Goal: Transaction & Acquisition: Purchase product/service

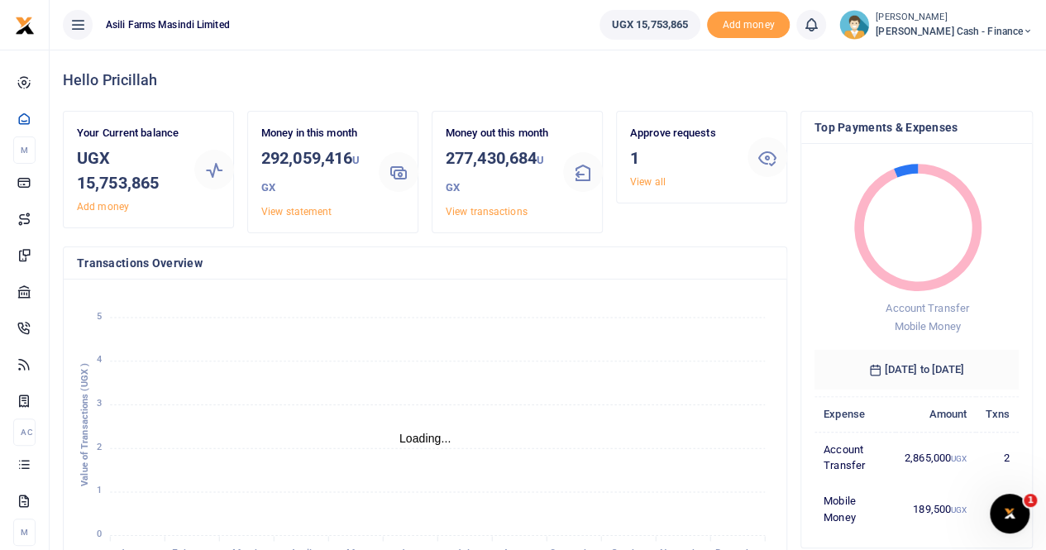
click at [996, 17] on small "[PERSON_NAME]" at bounding box center [954, 18] width 157 height 14
click at [960, 59] on link "Switch accounts" at bounding box center [914, 60] width 131 height 23
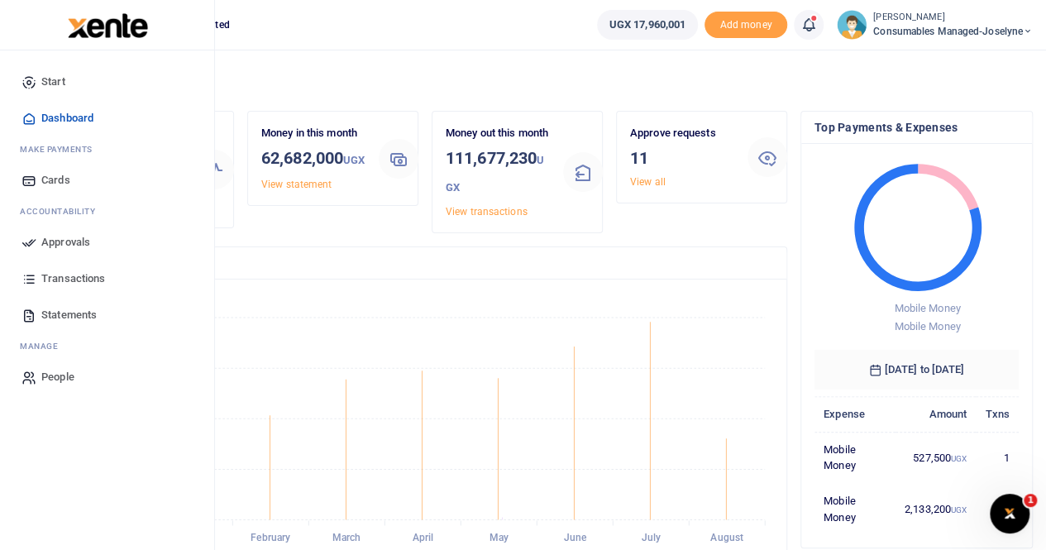
click at [78, 237] on span "Approvals" at bounding box center [65, 242] width 49 height 17
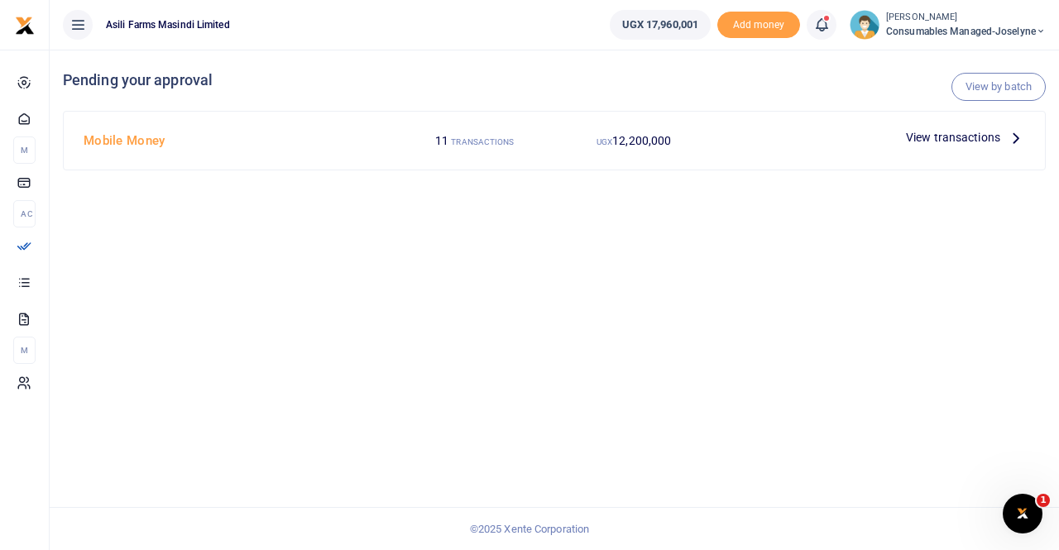
click at [971, 136] on div at bounding box center [529, 275] width 1059 height 550
click at [991, 132] on span "View transactions" at bounding box center [953, 137] width 94 height 18
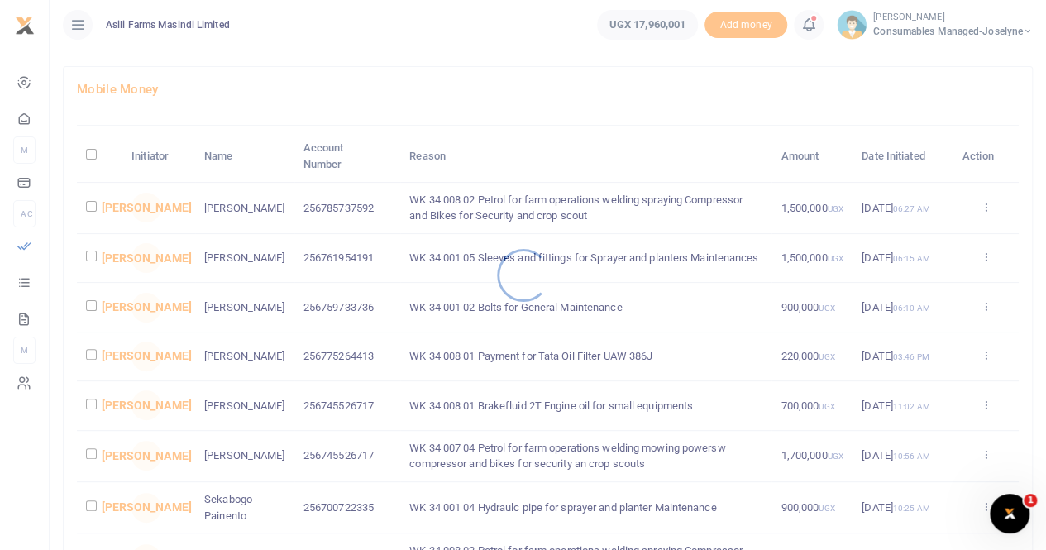
scroll to position [83, 0]
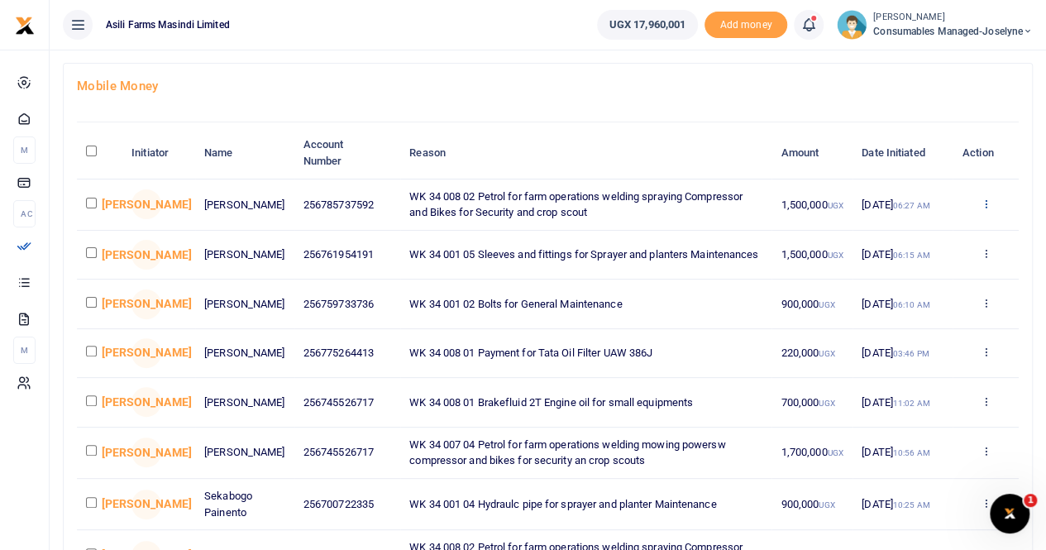
click at [988, 201] on icon at bounding box center [985, 204] width 11 height 12
click at [899, 304] on link "Details" at bounding box center [924, 304] width 131 height 23
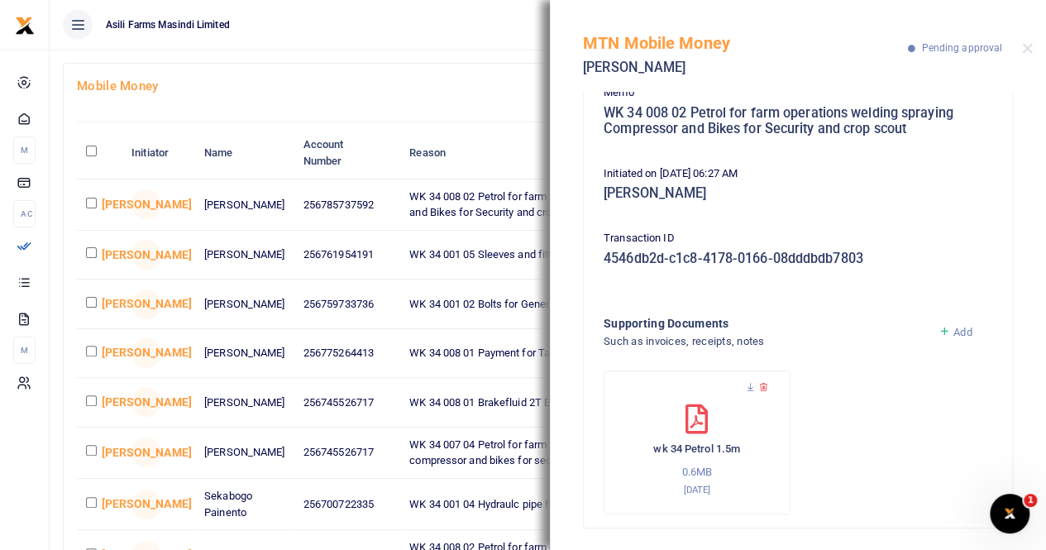
scroll to position [164, 0]
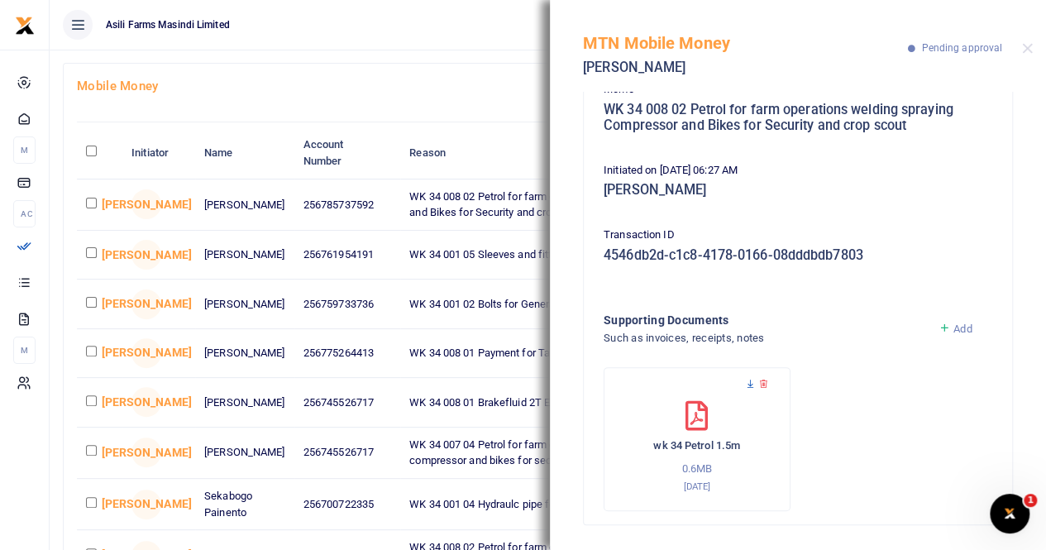
click at [751, 385] on icon at bounding box center [750, 384] width 11 height 11
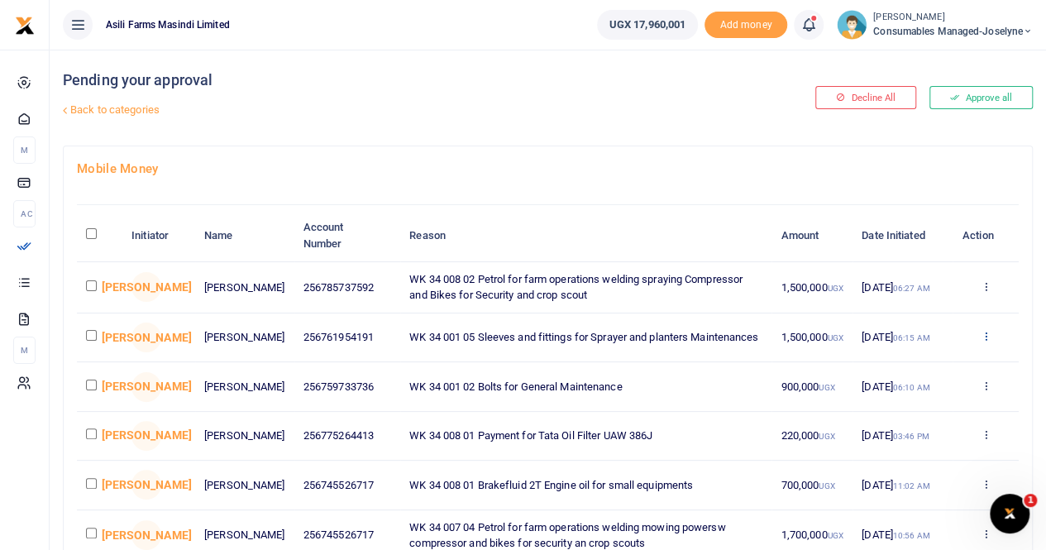
click at [984, 334] on icon at bounding box center [985, 336] width 11 height 12
click at [917, 433] on link "Details" at bounding box center [924, 438] width 131 height 23
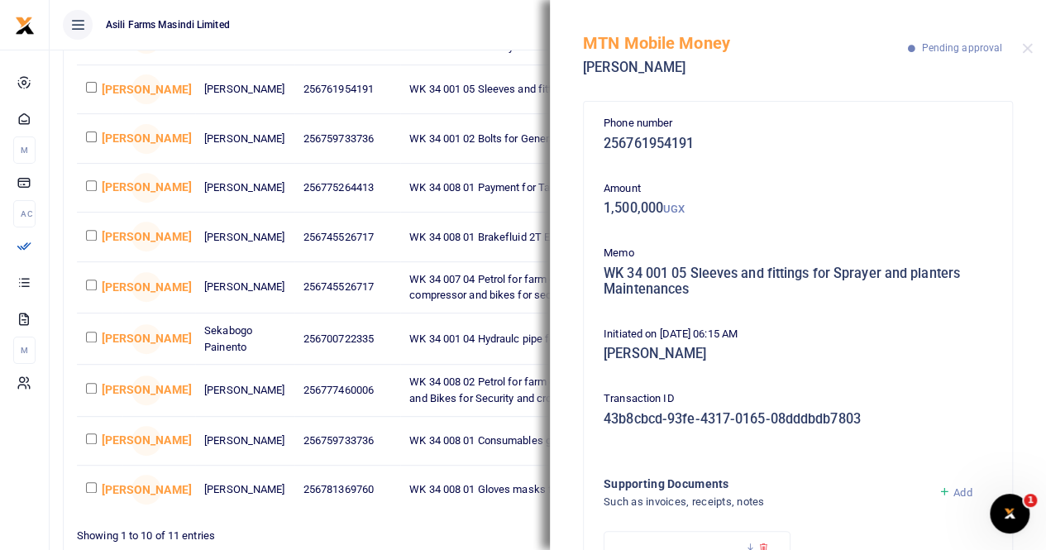
scroll to position [164, 0]
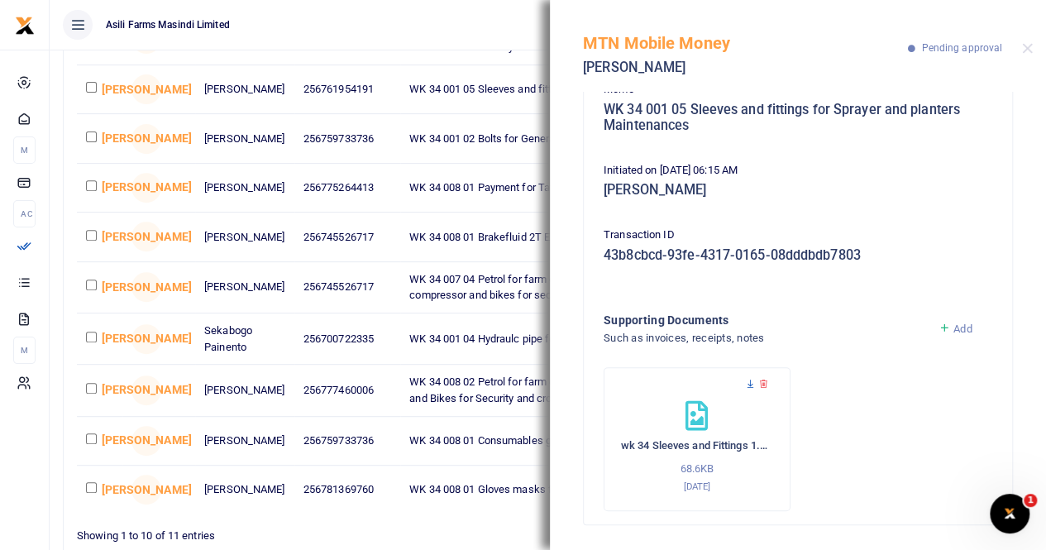
click at [749, 382] on icon at bounding box center [750, 384] width 11 height 11
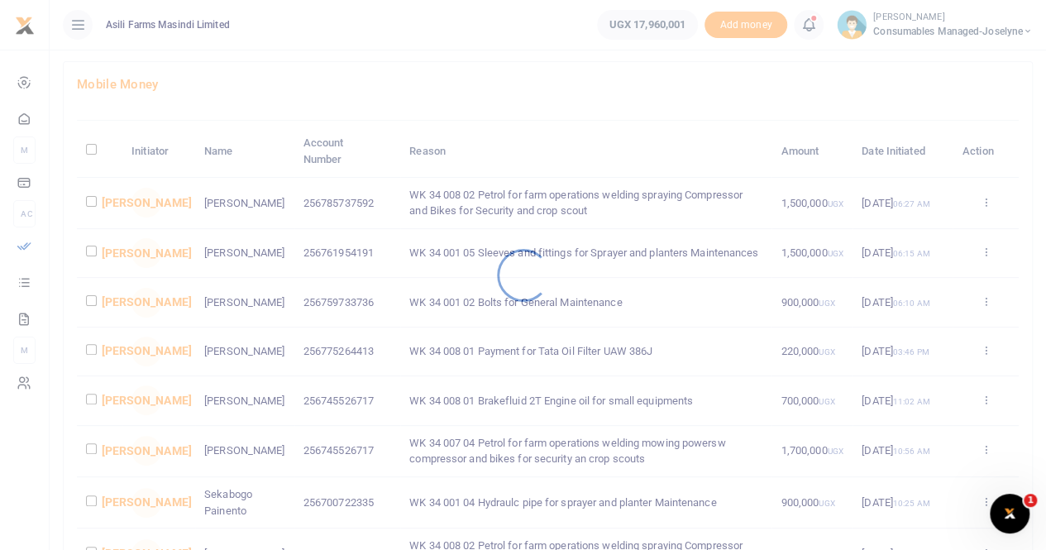
scroll to position [165, 0]
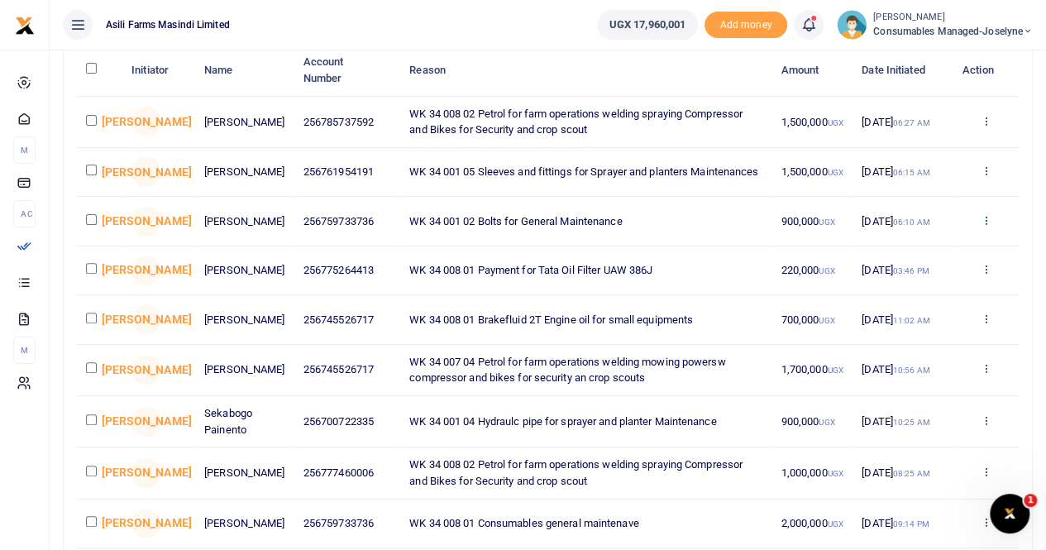
click at [985, 220] on icon at bounding box center [985, 220] width 11 height 12
click at [913, 318] on link "Details" at bounding box center [924, 324] width 131 height 23
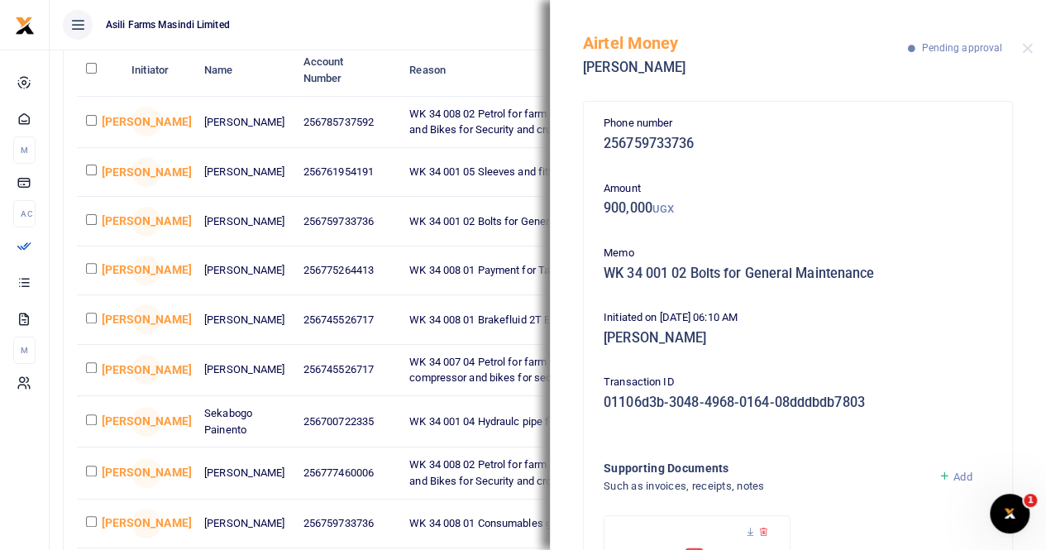
scroll to position [148, 0]
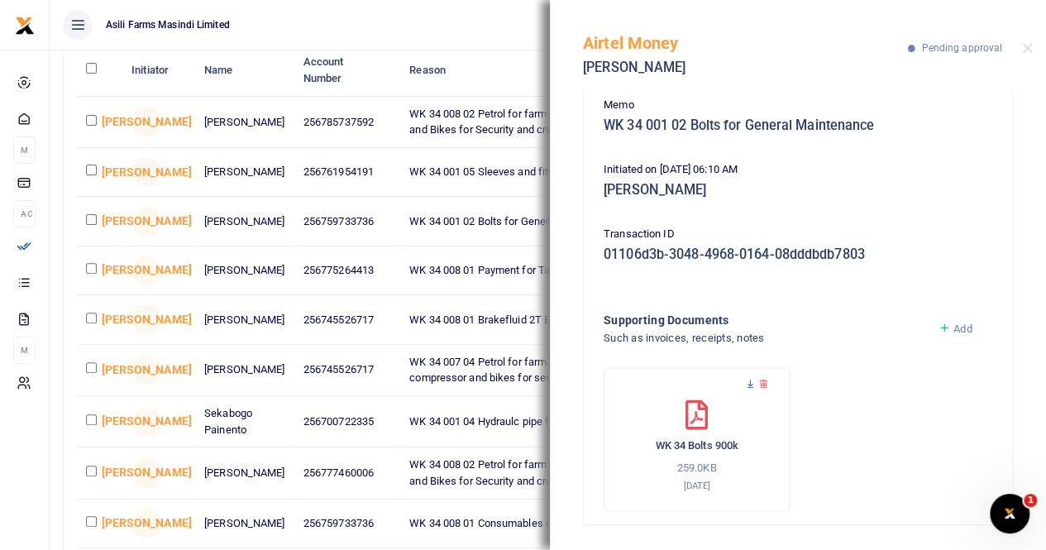
click at [751, 385] on icon at bounding box center [750, 384] width 11 height 11
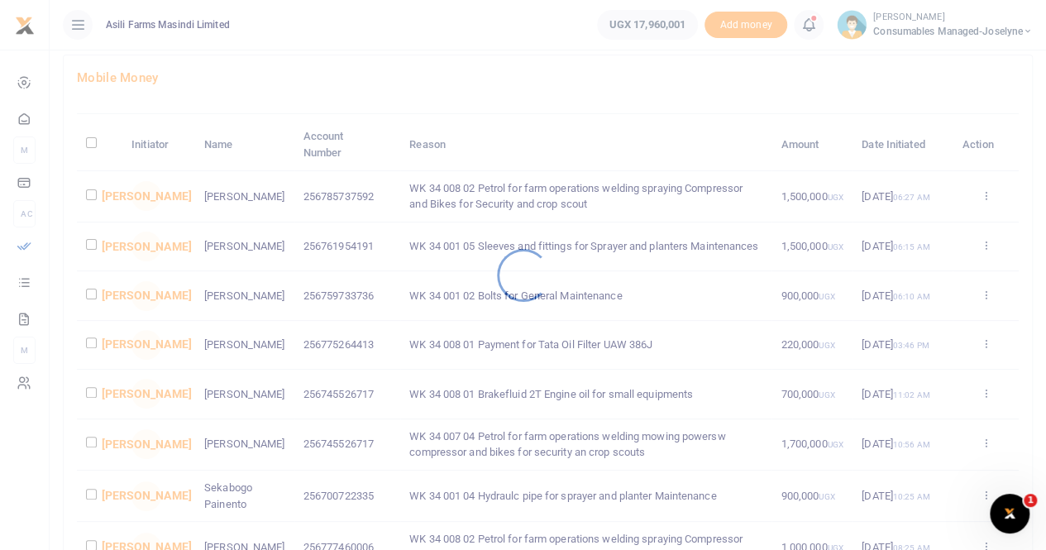
scroll to position [165, 0]
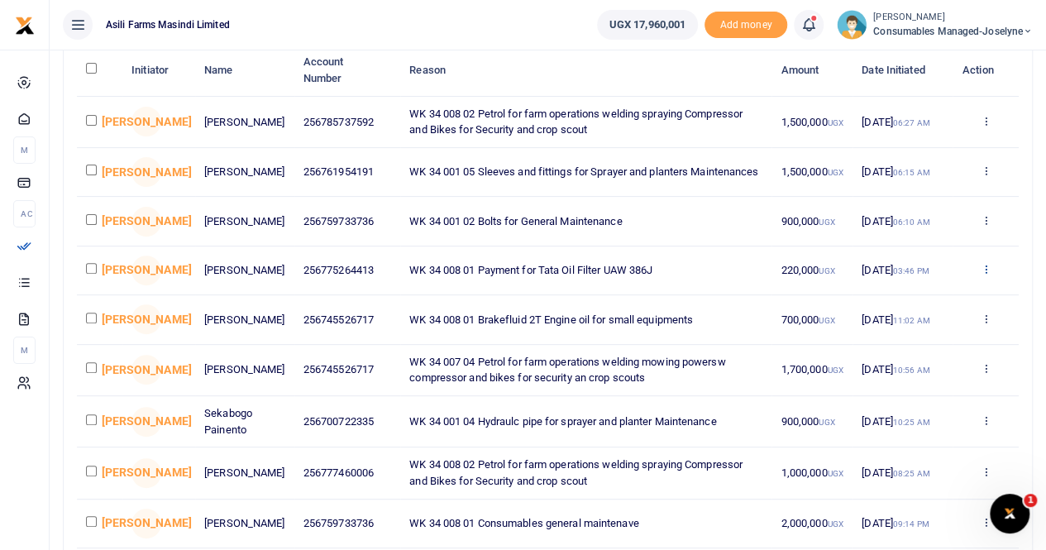
click at [986, 270] on icon at bounding box center [985, 269] width 11 height 12
click at [908, 368] on link "Details" at bounding box center [924, 375] width 131 height 23
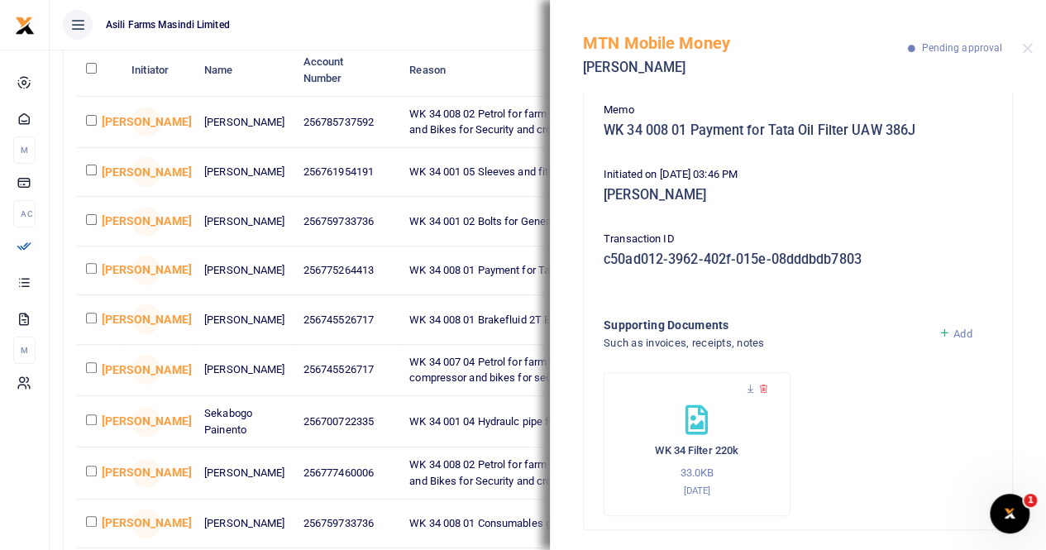
scroll to position [148, 0]
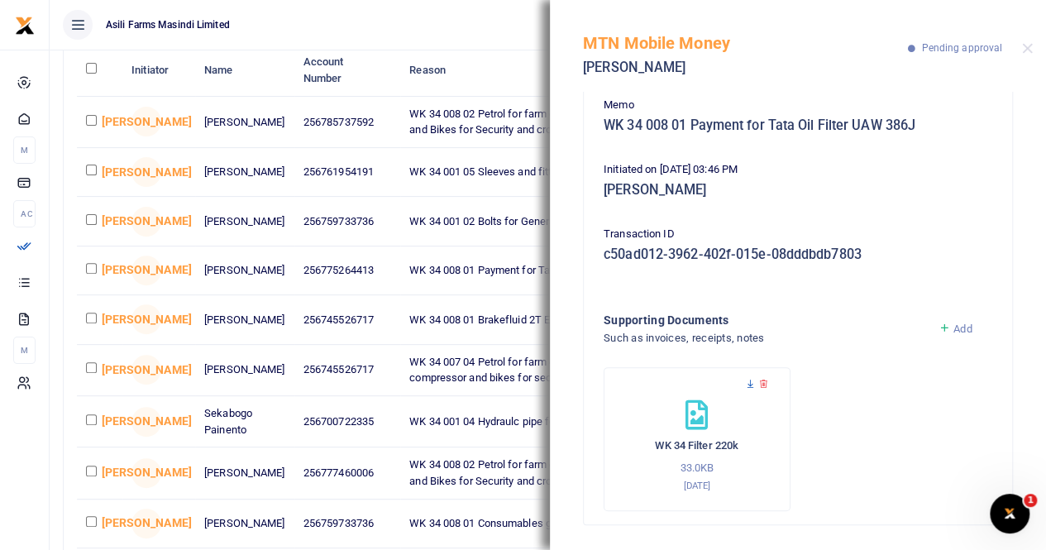
click at [752, 383] on icon at bounding box center [750, 384] width 11 height 11
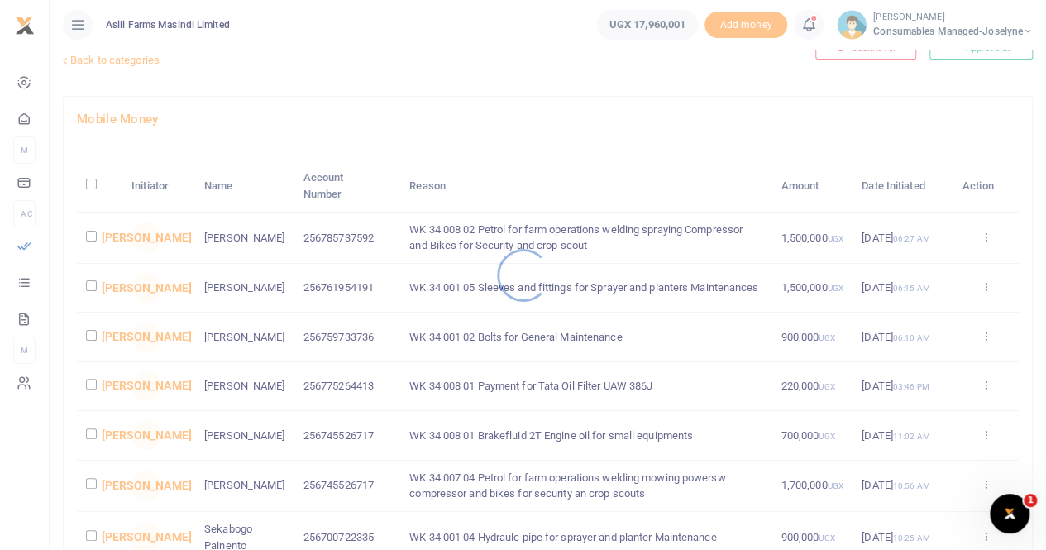
scroll to position [165, 0]
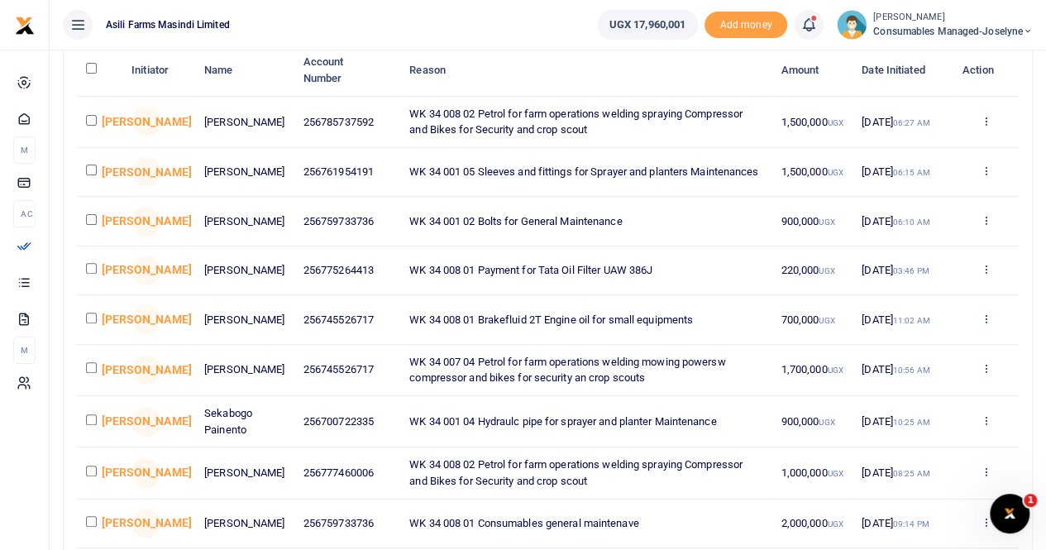
click at [988, 324] on icon at bounding box center [985, 319] width 11 height 12
click at [918, 426] on link "Details" at bounding box center [924, 426] width 131 height 23
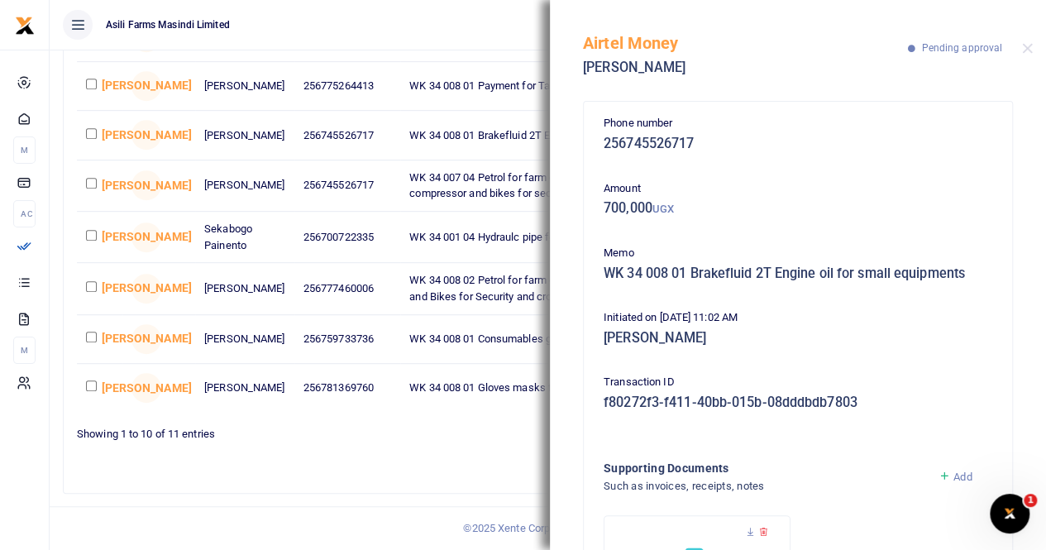
scroll to position [148, 0]
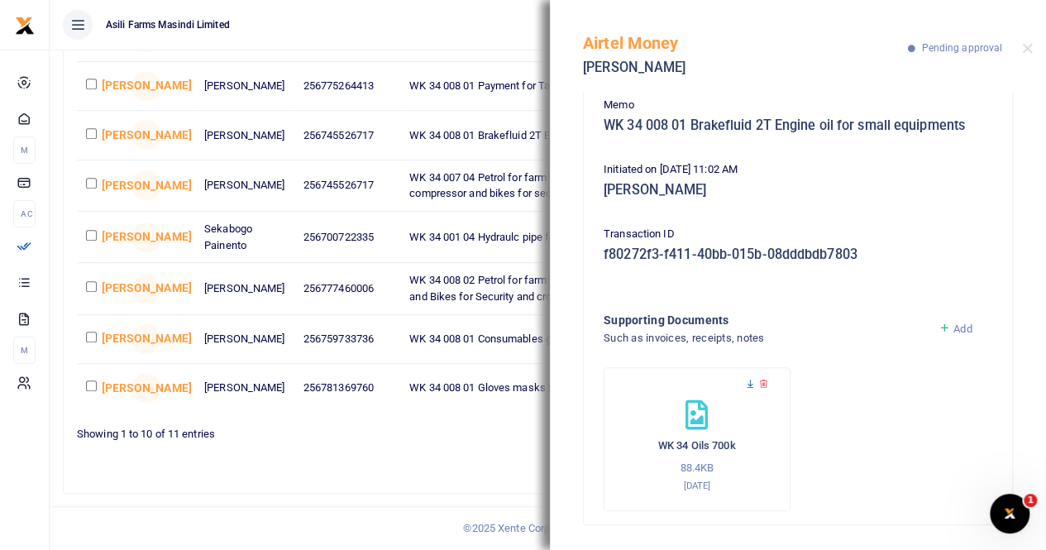
click at [748, 382] on icon at bounding box center [750, 384] width 11 height 11
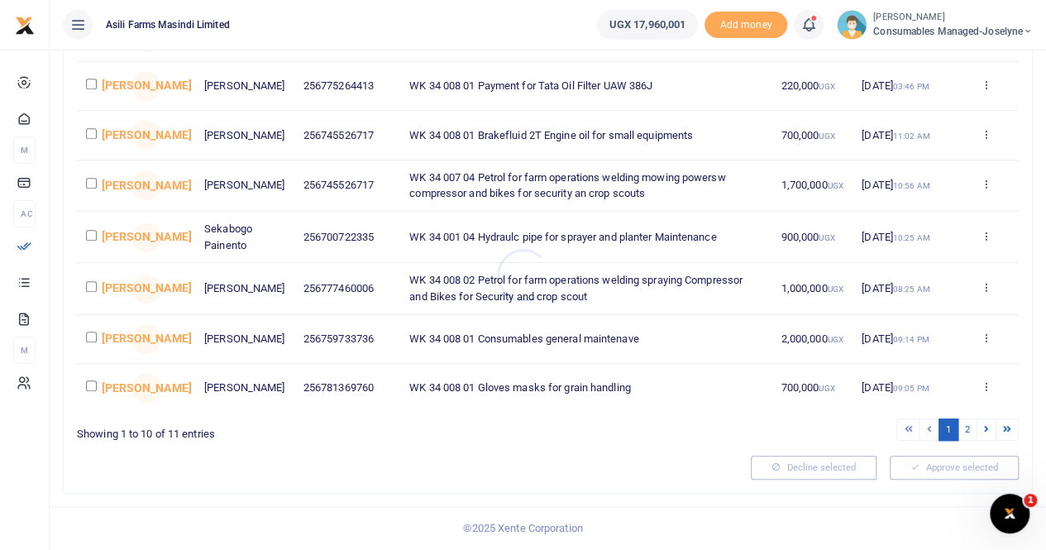
scroll to position [359, 0]
click at [984, 383] on icon at bounding box center [985, 386] width 11 height 12
click at [907, 490] on link "Details" at bounding box center [924, 498] width 131 height 23
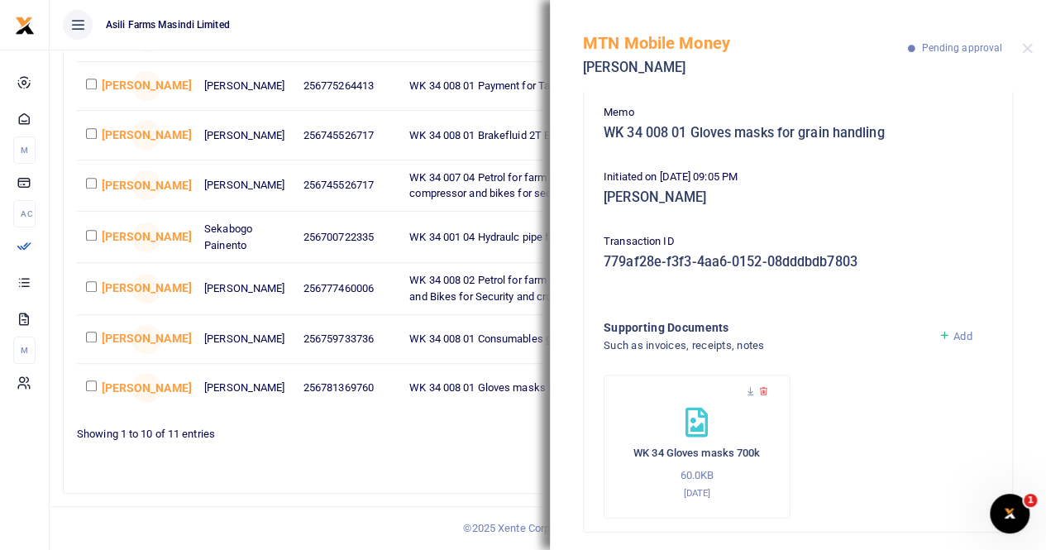
scroll to position [148, 0]
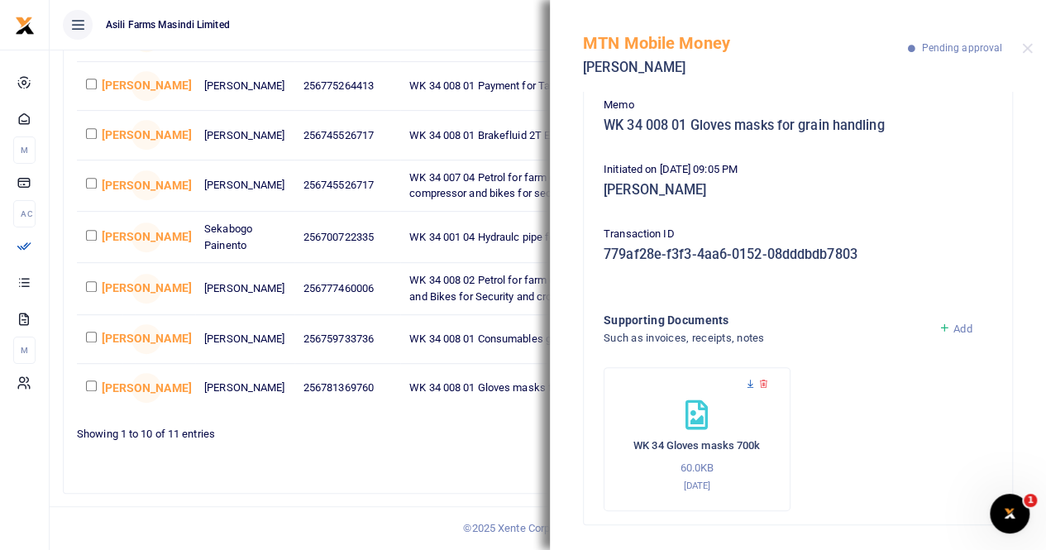
click at [750, 382] on icon at bounding box center [750, 384] width 11 height 11
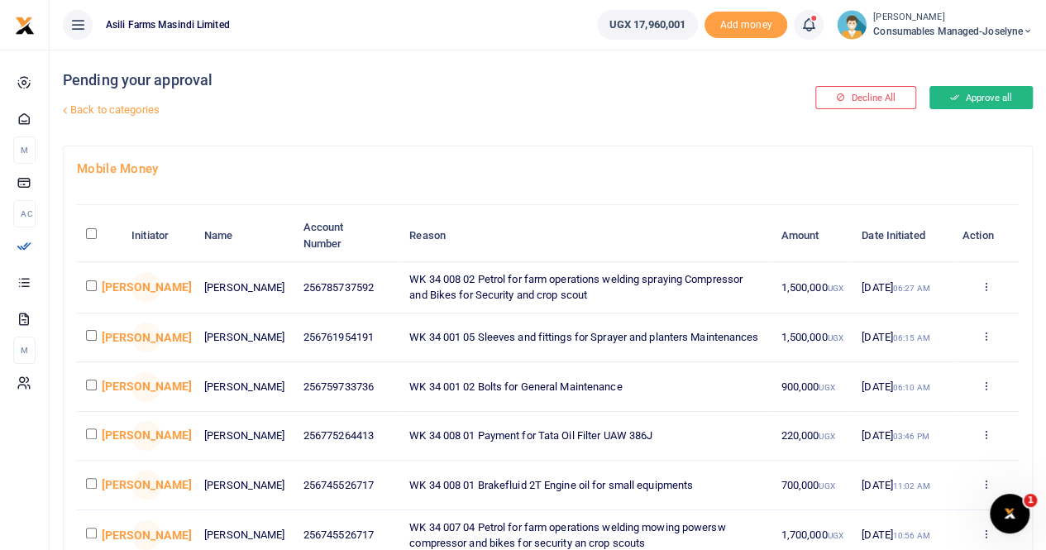
click at [983, 94] on button "Approve all" at bounding box center [981, 97] width 103 height 23
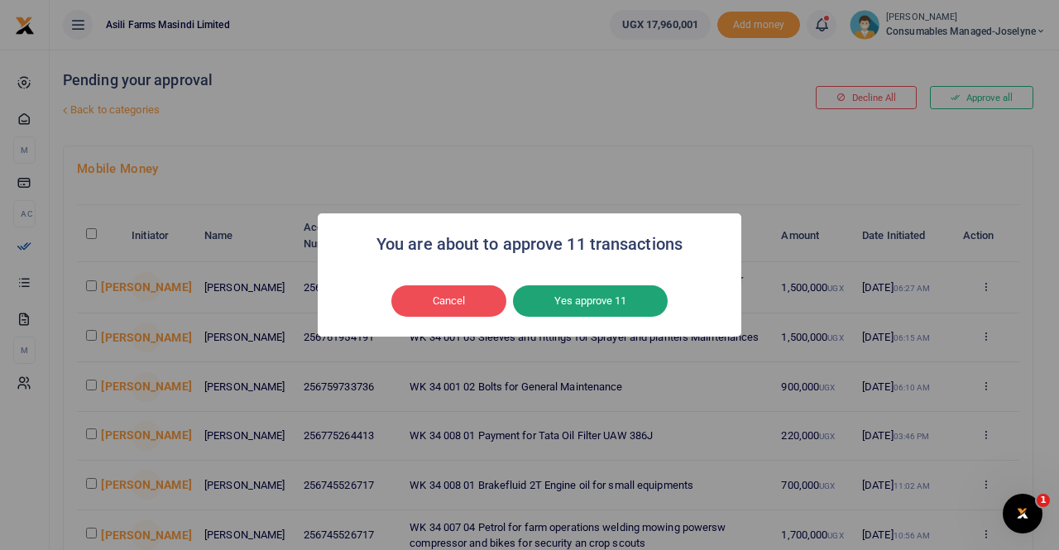
click at [613, 299] on button "Yes approve 11" at bounding box center [590, 300] width 155 height 31
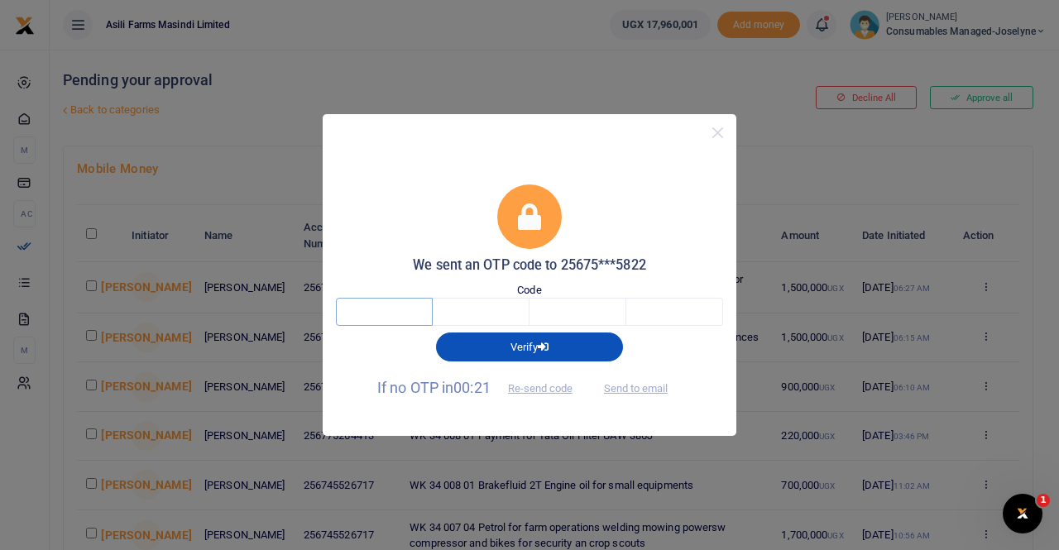
click at [385, 313] on input "text" at bounding box center [384, 312] width 97 height 28
click at [634, 386] on span "Send to email" at bounding box center [636, 387] width 92 height 17
click at [639, 386] on span "Send to email" at bounding box center [636, 387] width 92 height 17
click at [632, 385] on button "Send to email" at bounding box center [636, 389] width 92 height 28
click at [408, 310] on input "text" at bounding box center [384, 312] width 97 height 28
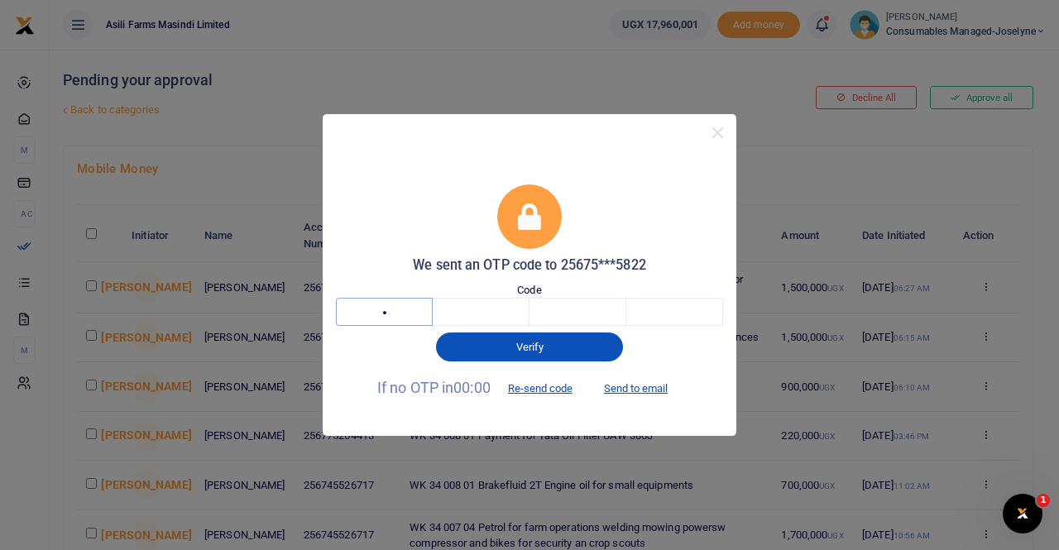
type input "7"
type input "6"
type input "3"
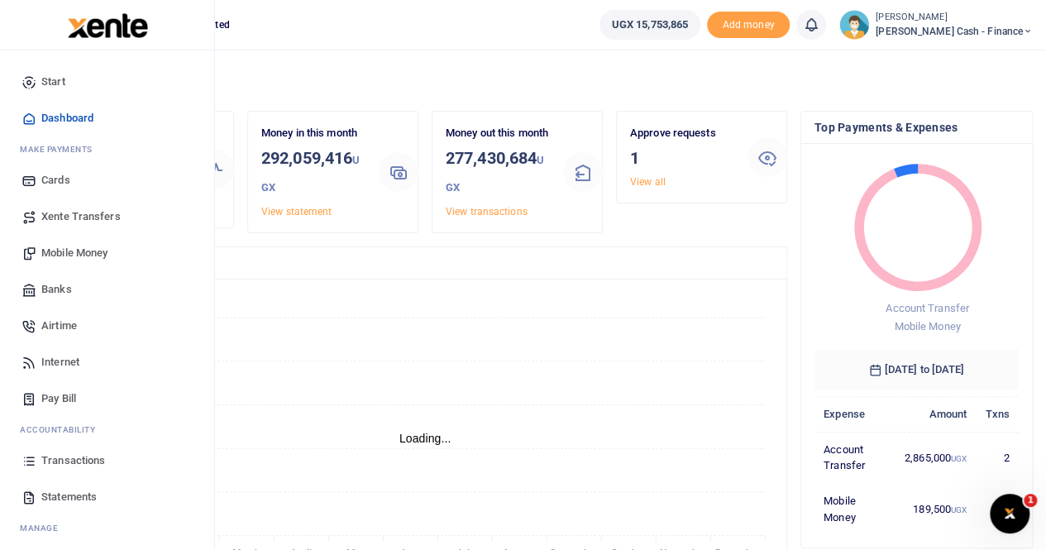
click at [78, 249] on span "Mobile Money" at bounding box center [74, 253] width 66 height 17
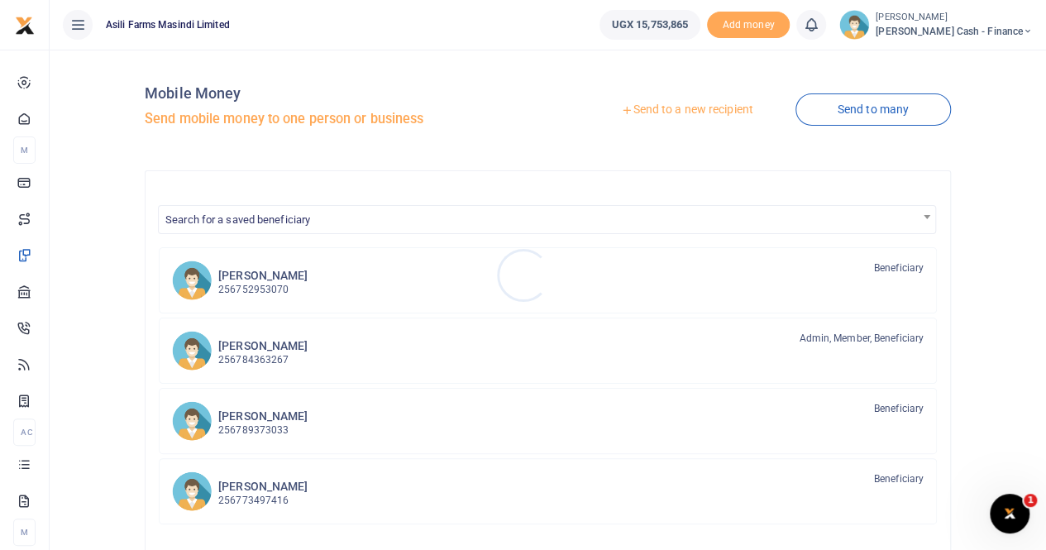
click at [666, 108] on div at bounding box center [523, 275] width 1046 height 550
click at [666, 108] on link "Send to a new recipient" at bounding box center [687, 110] width 216 height 30
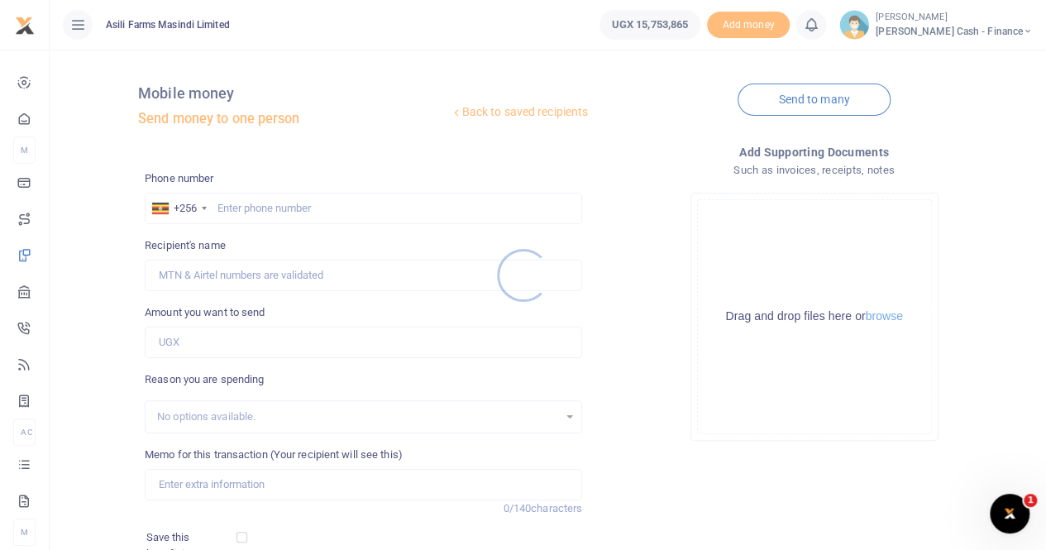
click at [251, 202] on div at bounding box center [523, 275] width 1046 height 550
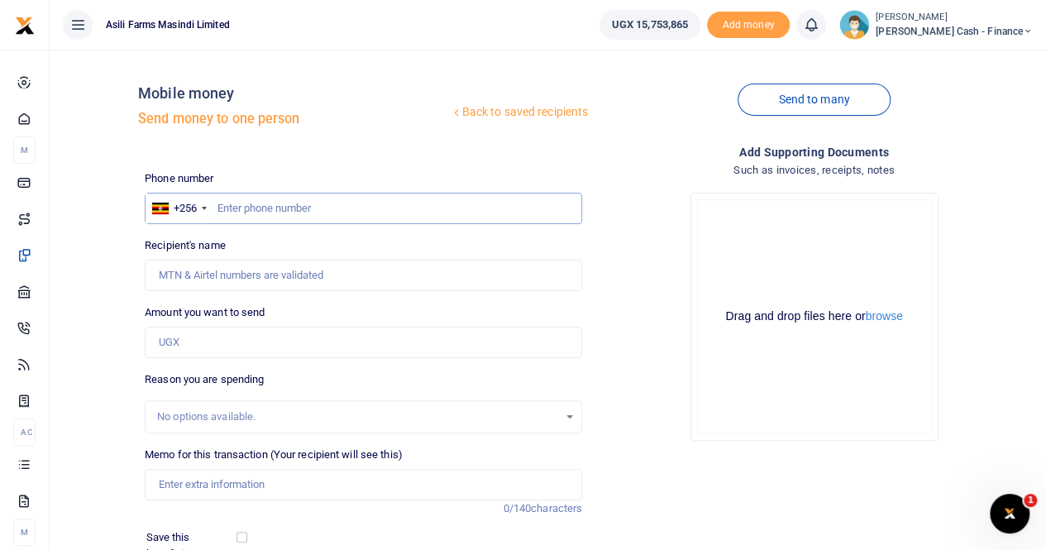
click at [242, 205] on input "text" at bounding box center [364, 208] width 438 height 31
paste input "0761356964"
type input "0761356964"
type input "Simon Peter Achilla"
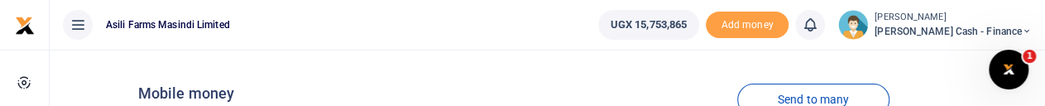
type input "0761356964"
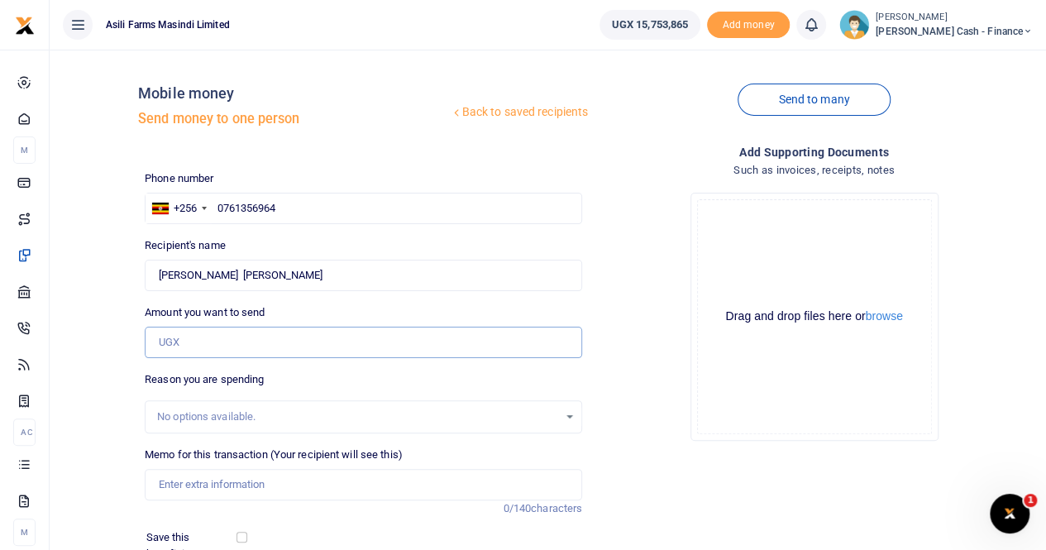
click at [265, 340] on input "Amount you want to send" at bounding box center [364, 342] width 438 height 31
paste input "350,000"
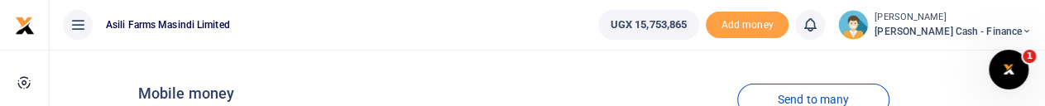
type input "350,000"
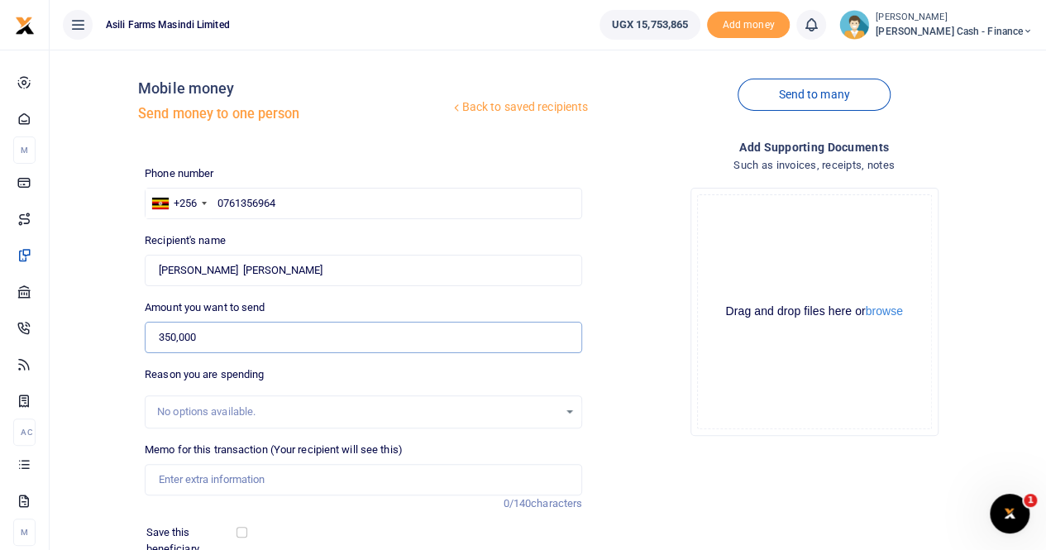
scroll to position [83, 0]
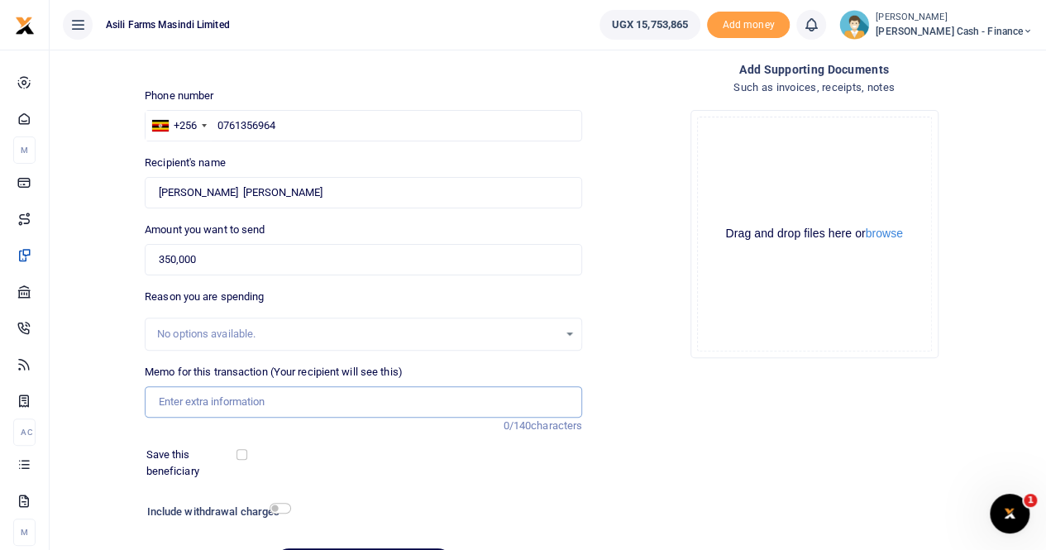
click at [235, 399] on input "Memo for this transaction (Your recipient will see this)" at bounding box center [364, 401] width 438 height 31
paste input "OBIIBI SALARY FOR THE MONTH OF JULY"
type input "OBIIBI SALARY FOR THE MONTH OF JULY"
click at [890, 234] on button "browse" at bounding box center [884, 233] width 37 height 12
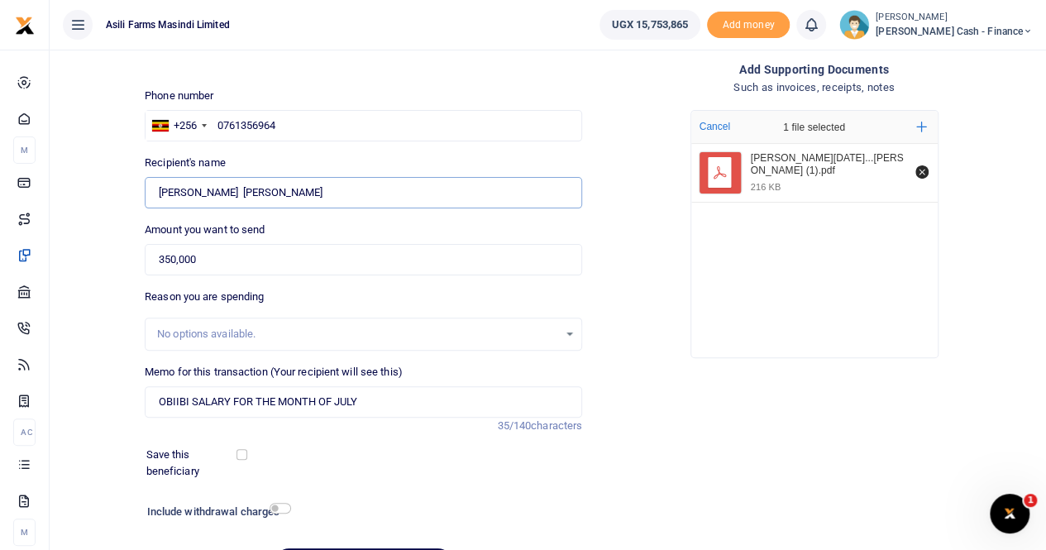
drag, startPoint x: 155, startPoint y: 190, endPoint x: 292, endPoint y: 203, distance: 137.9
click at [287, 192] on input "Found" at bounding box center [364, 192] width 438 height 31
click at [559, 135] on input "0761356964" at bounding box center [364, 125] width 438 height 31
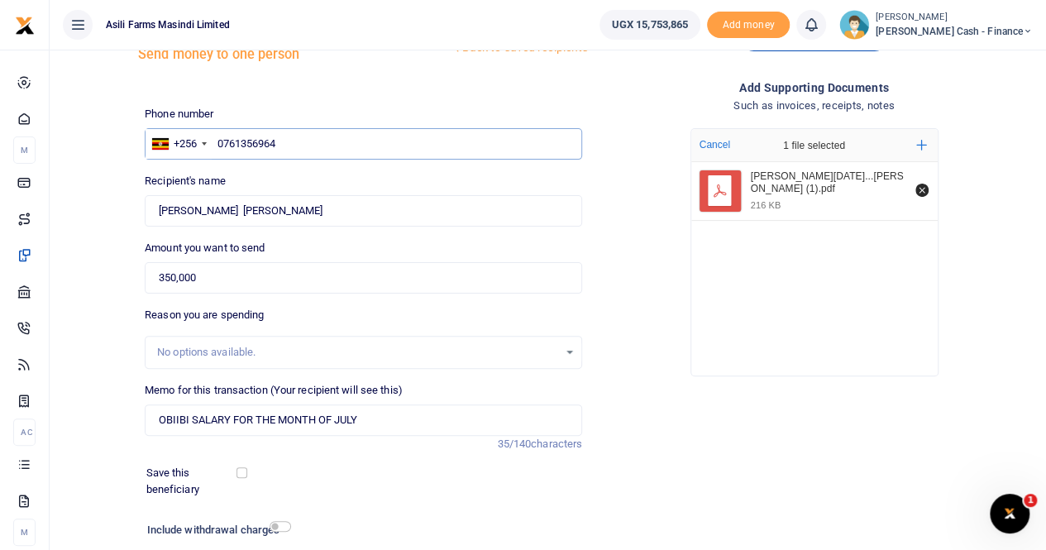
scroll to position [0, 0]
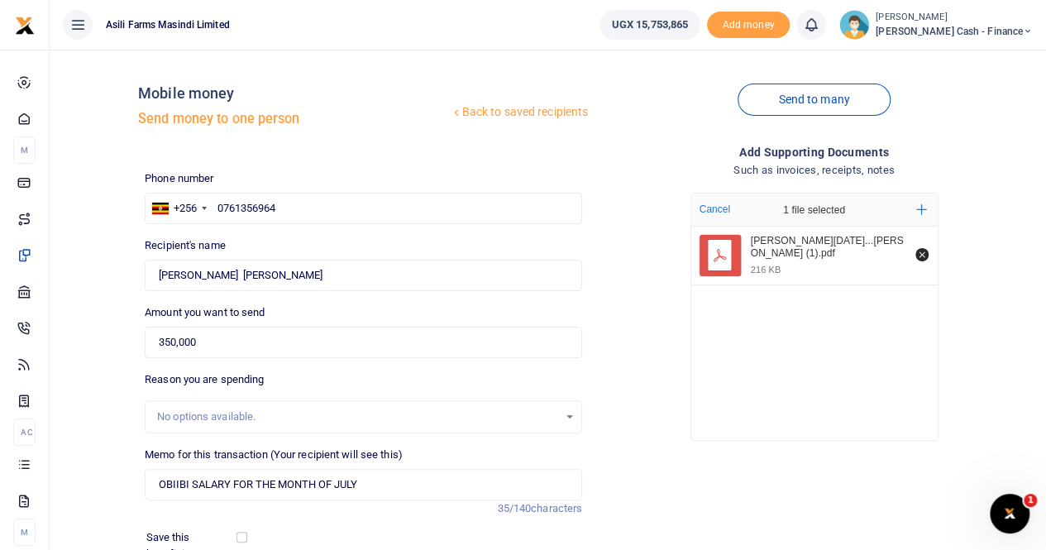
click at [481, 1] on ul "Asili Farms Masindi Limited" at bounding box center [318, 25] width 537 height 50
drag, startPoint x: 298, startPoint y: 208, endPoint x: 212, endPoint y: 193, distance: 87.3
click at [212, 194] on div "+256 Uganda +256 0761356964" at bounding box center [364, 208] width 438 height 31
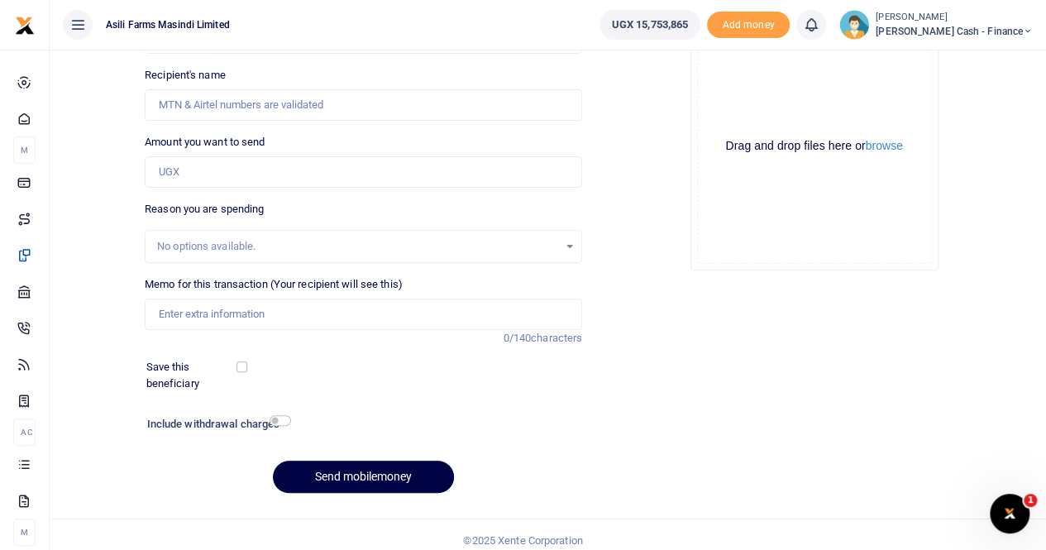
scroll to position [180, 0]
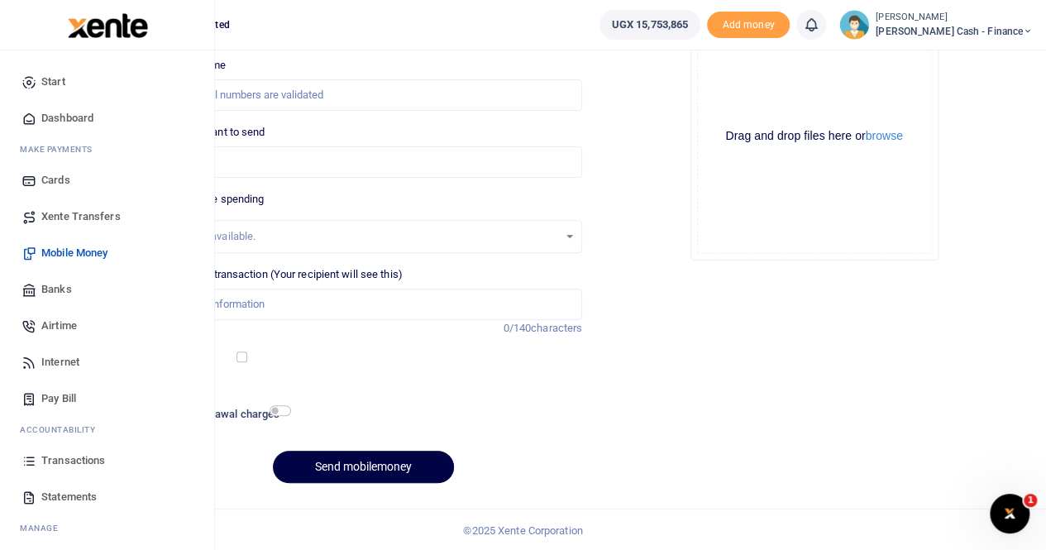
click at [84, 462] on span "Transactions" at bounding box center [73, 460] width 64 height 17
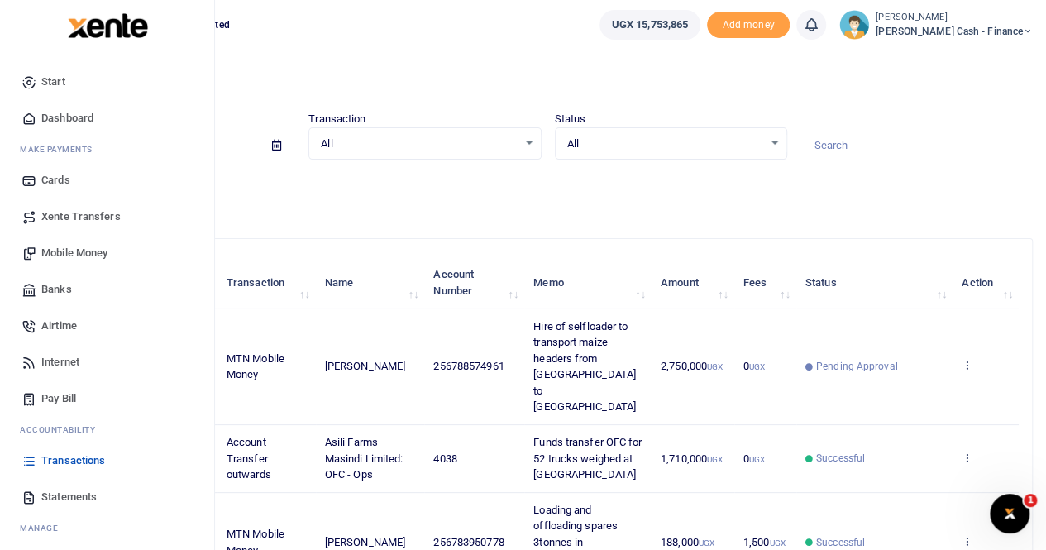
click at [69, 254] on span "Mobile Money" at bounding box center [74, 253] width 66 height 17
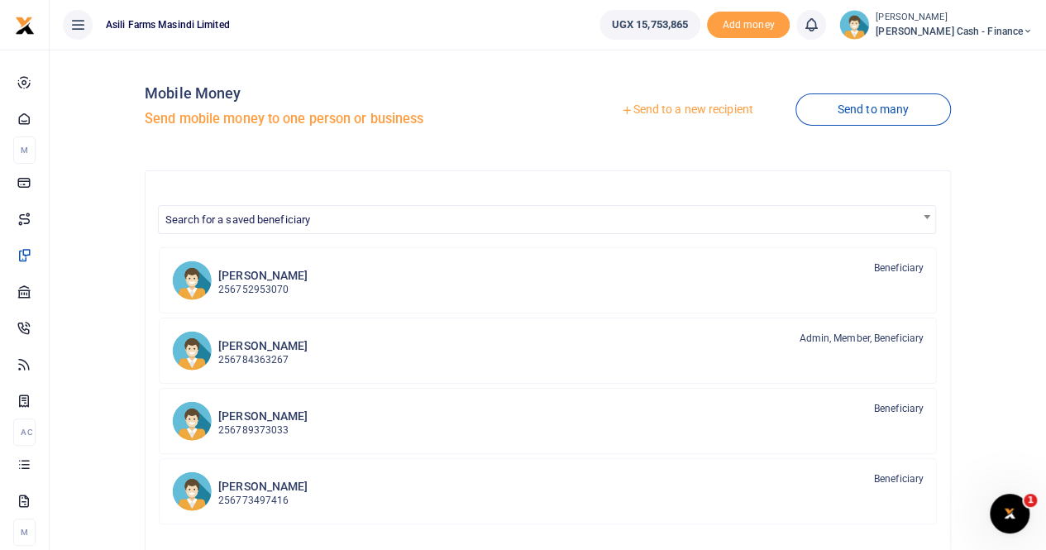
click at [676, 108] on link "Send to a new recipient" at bounding box center [687, 110] width 216 height 30
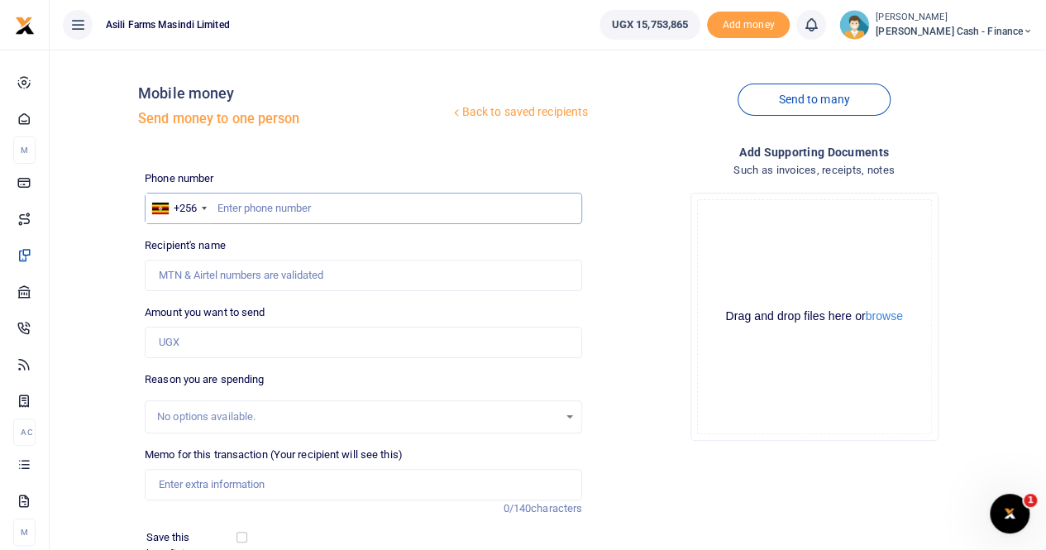
click at [240, 199] on input "text" at bounding box center [364, 208] width 438 height 31
paste input "0761356964"
type input "0761356964"
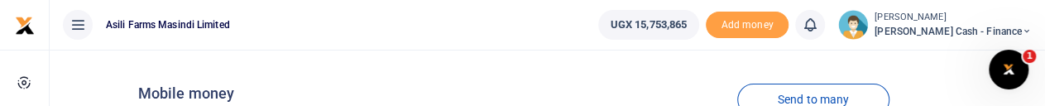
type input "Simon Peter Achilla"
type input "0761356964"
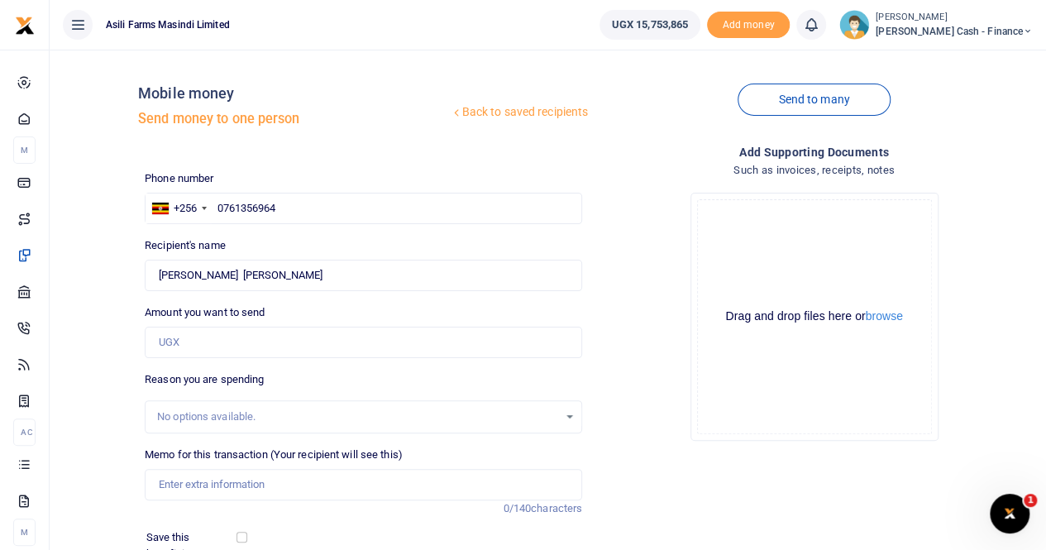
click at [203, 414] on div "No options available." at bounding box center [357, 417] width 401 height 17
click at [182, 417] on div "No options available." at bounding box center [357, 417] width 401 height 17
click at [170, 483] on input "Memo for this transaction (Your recipient will see this)" at bounding box center [364, 484] width 438 height 31
paste input "OBIIBI SALARY FOR THE MONTH OF JULY"
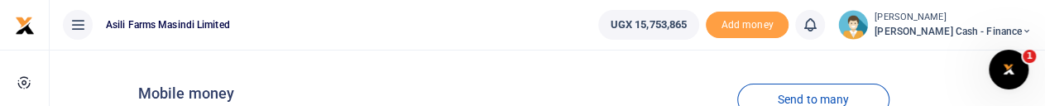
type input "OBIIBI SALARY FOR THE MONTH OF JULY"
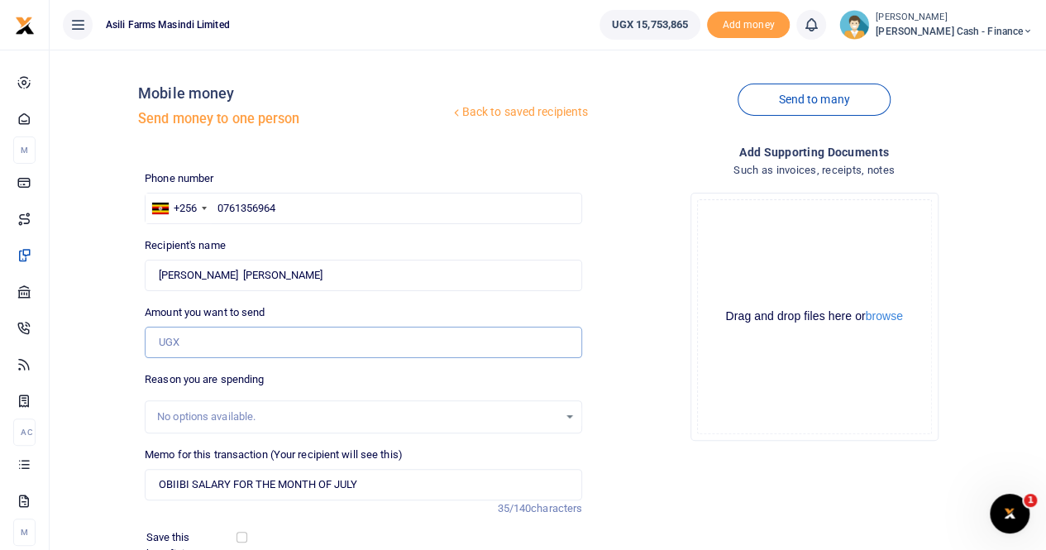
click at [213, 337] on input "Amount you want to send" at bounding box center [364, 342] width 438 height 31
paste input "350,000"
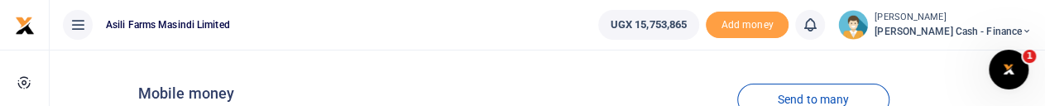
type input "350,000"
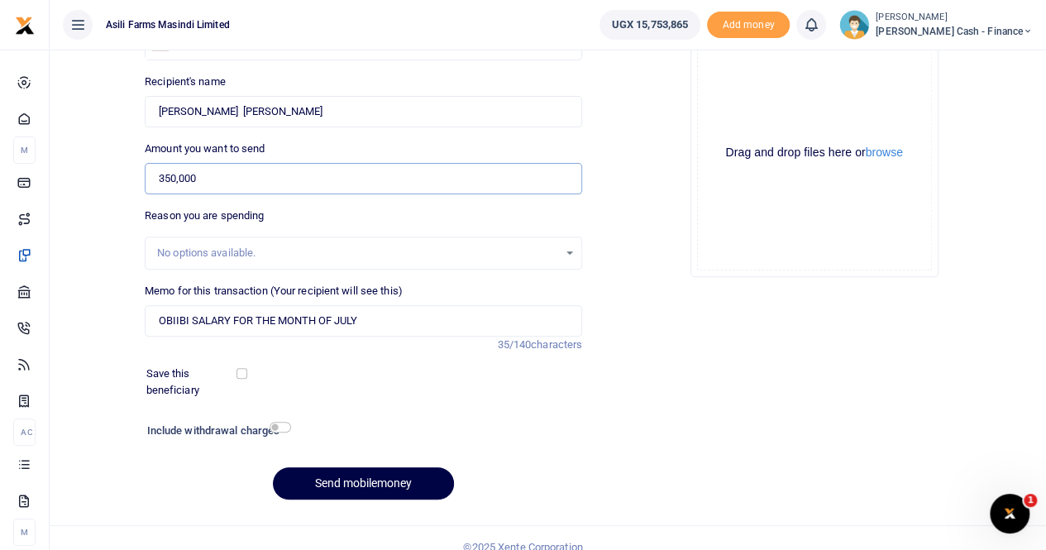
scroll to position [165, 0]
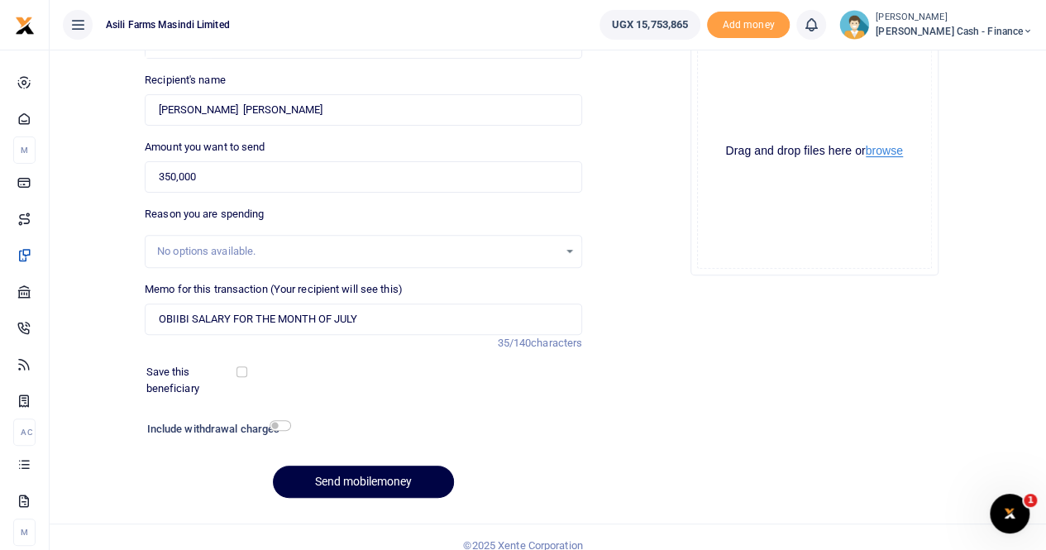
click at [890, 149] on button "browse" at bounding box center [884, 151] width 37 height 12
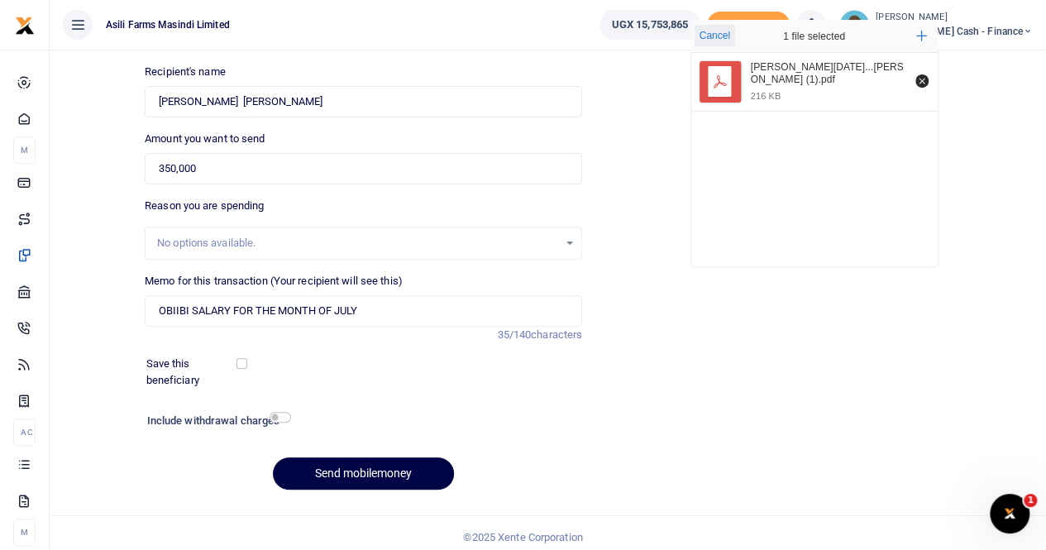
scroll to position [180, 0]
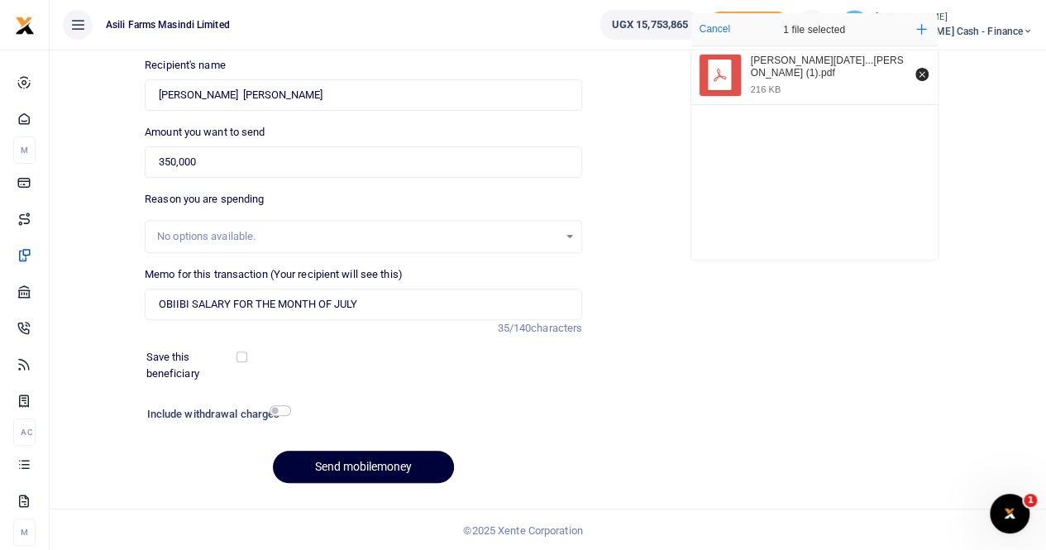
click at [340, 459] on button "Send mobilemoney" at bounding box center [363, 467] width 181 height 32
click at [282, 103] on input "Found" at bounding box center [364, 94] width 438 height 31
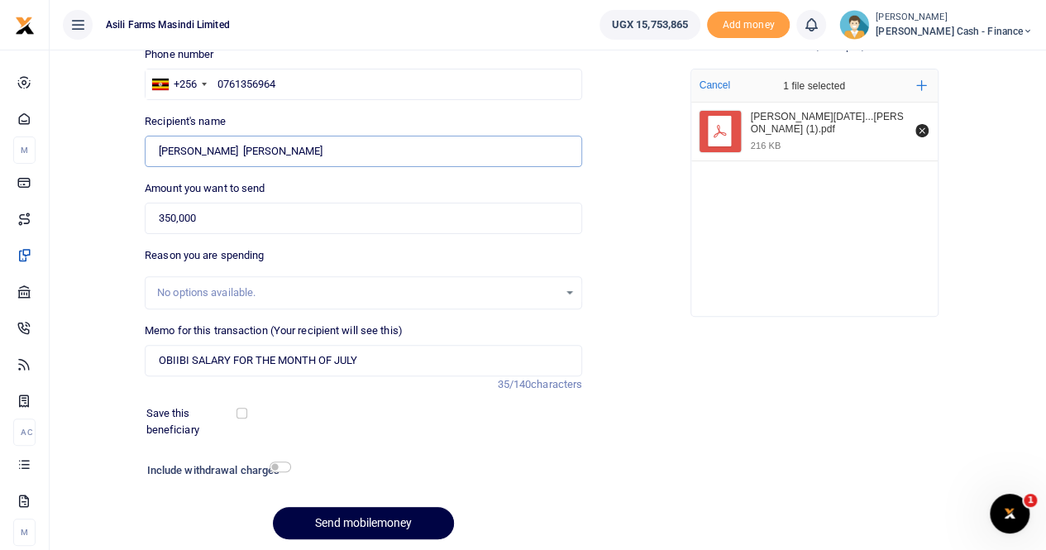
scroll to position [98, 0]
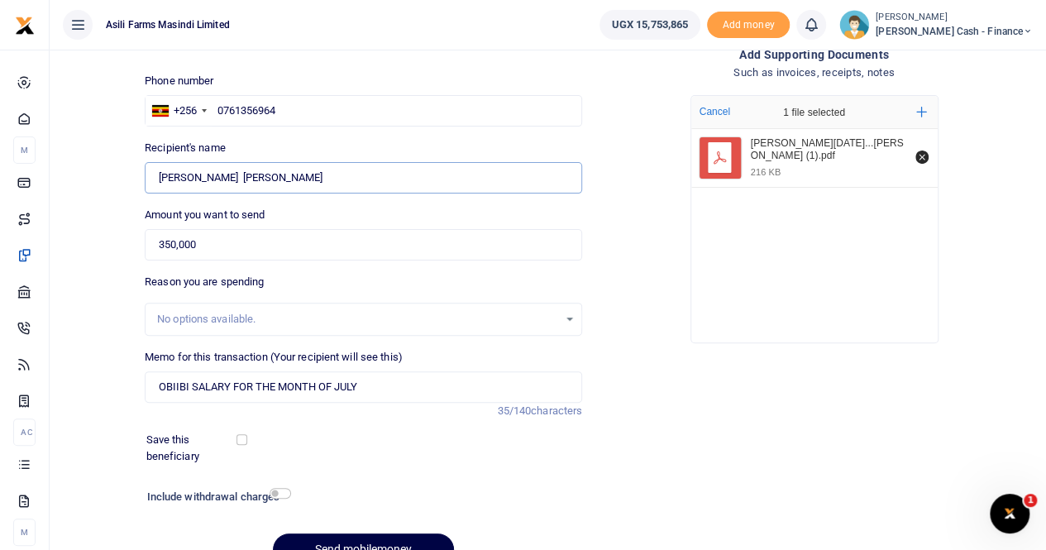
click at [276, 179] on input "Found" at bounding box center [364, 177] width 438 height 31
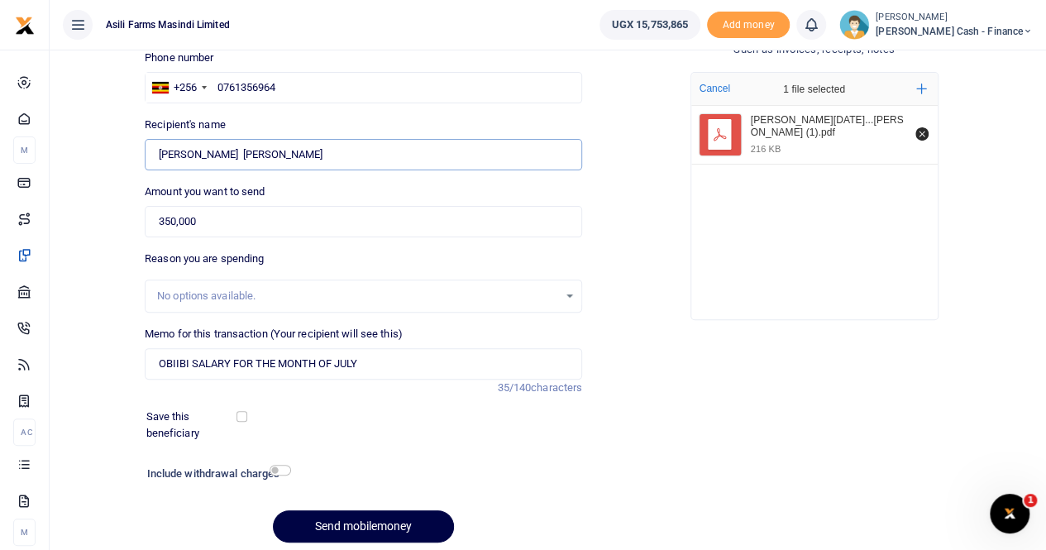
scroll to position [180, 0]
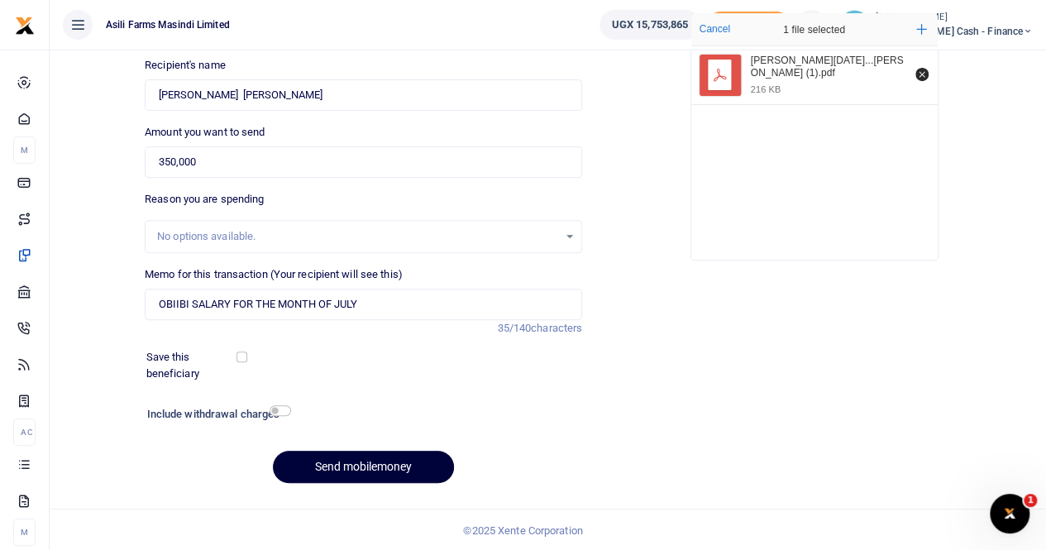
click at [341, 462] on button "Send mobilemoney" at bounding box center [363, 467] width 181 height 32
click at [270, 95] on input "Found" at bounding box center [364, 94] width 438 height 31
drag, startPoint x: 289, startPoint y: 95, endPoint x: 129, endPoint y: 84, distance: 160.0
click at [129, 85] on div "Back to saved recipients Mobile money Send money to one person Send to many Pho…" at bounding box center [547, 190] width 983 height 614
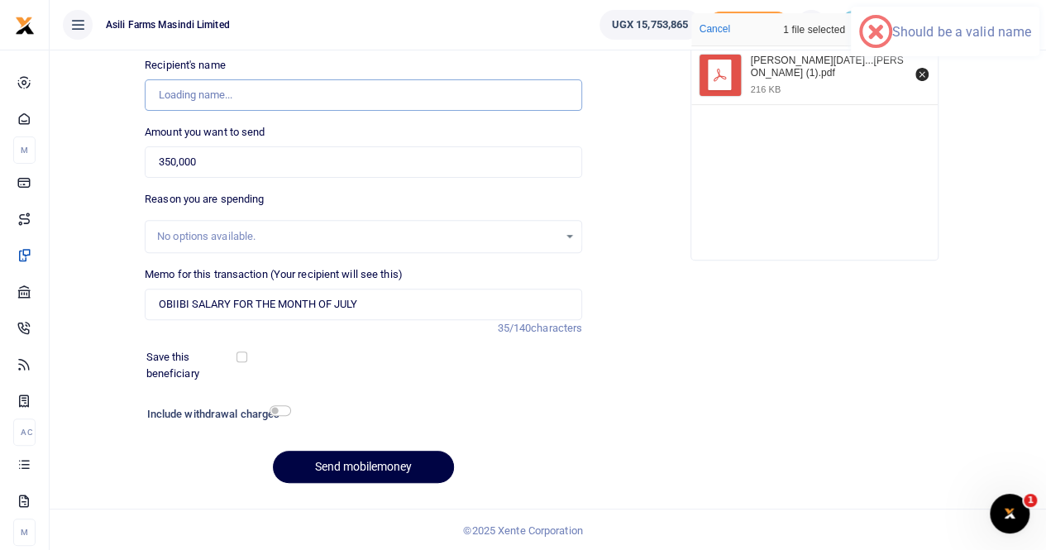
drag, startPoint x: 177, startPoint y: 88, endPoint x: 419, endPoint y: 95, distance: 242.4
click at [419, 95] on input "Found" at bounding box center [364, 94] width 438 height 31
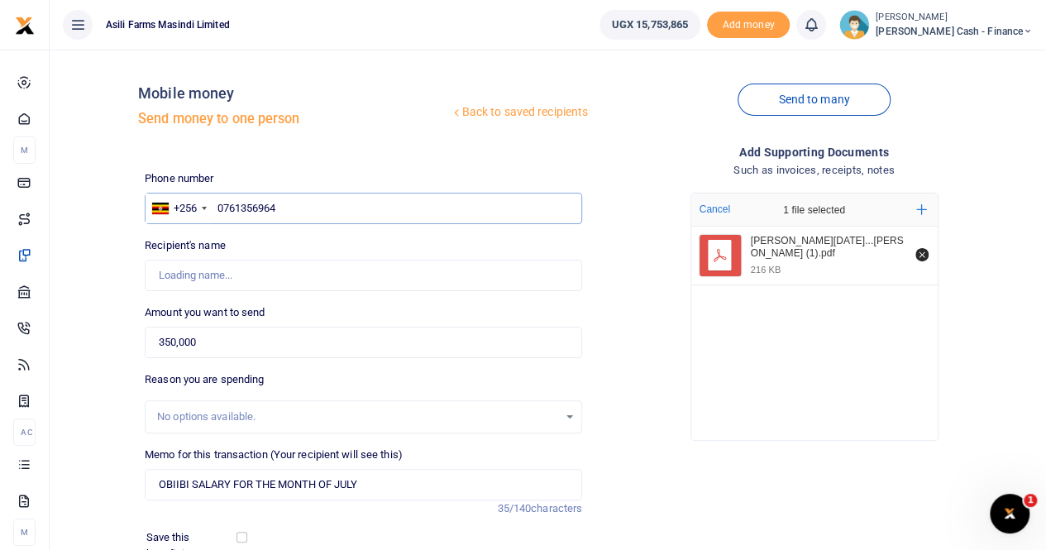
drag, startPoint x: 294, startPoint y: 203, endPoint x: 213, endPoint y: 179, distance: 85.3
click at [212, 189] on div "Phone number +256 Uganda +256 0761356964 Phone is required." at bounding box center [364, 197] width 438 height 54
click at [220, 204] on input "text" at bounding box center [364, 208] width 438 height 31
paste input "0761356964"
type input "0761356964"
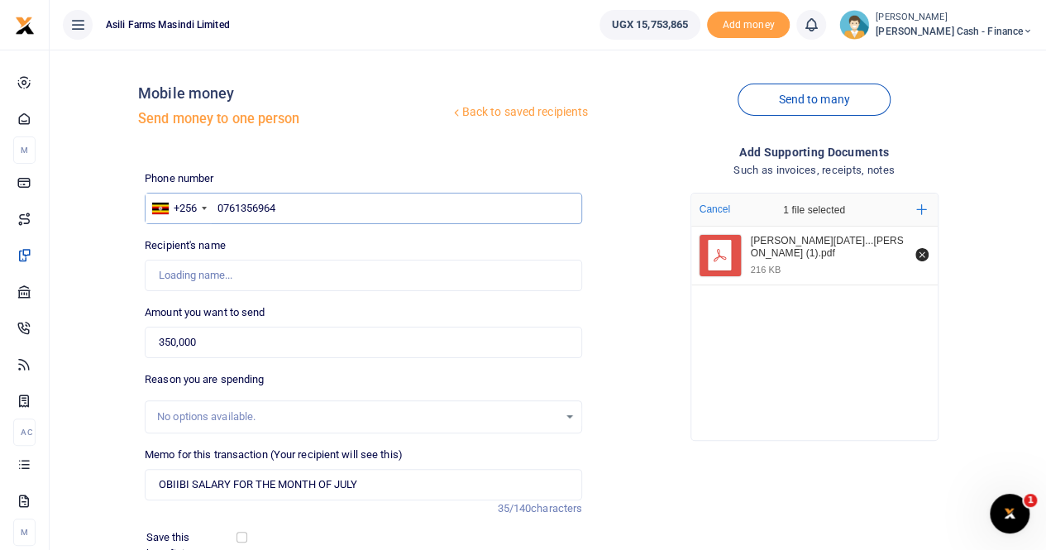
type input "[PERSON_NAME] [PERSON_NAME]"
type input "0761356964"
click at [321, 272] on input "Found" at bounding box center [364, 275] width 438 height 31
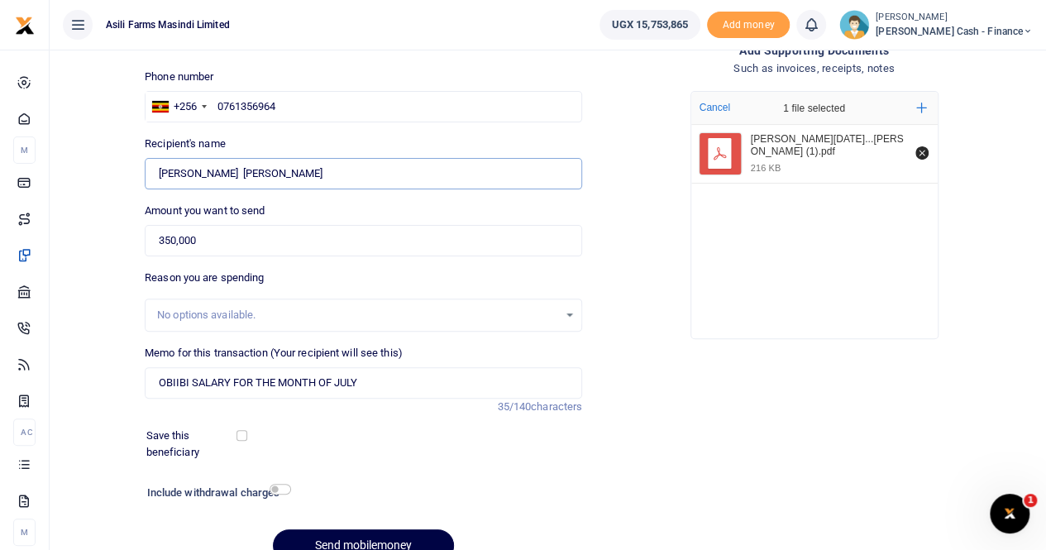
scroll to position [180, 0]
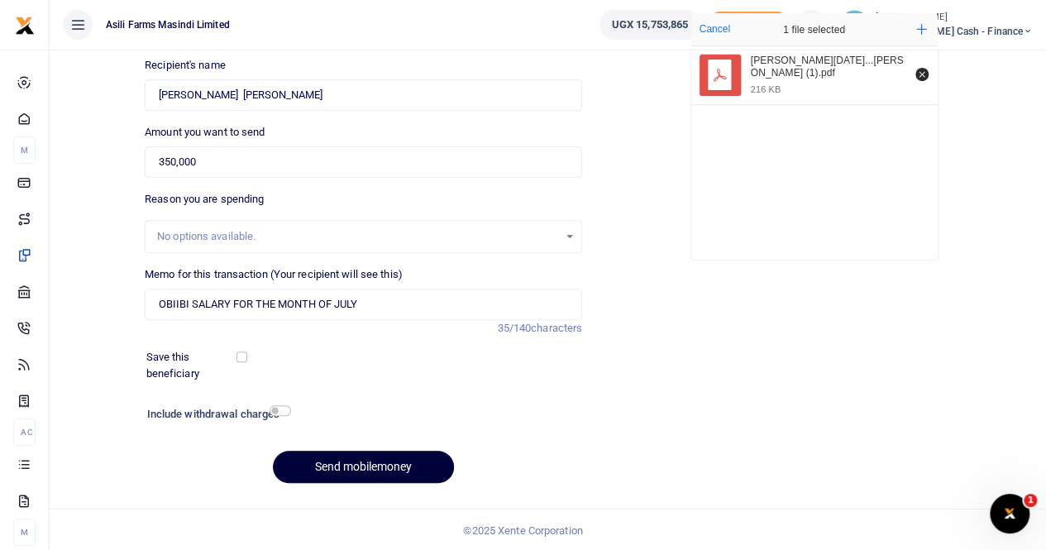
click at [317, 465] on button "Send mobilemoney" at bounding box center [363, 467] width 181 height 32
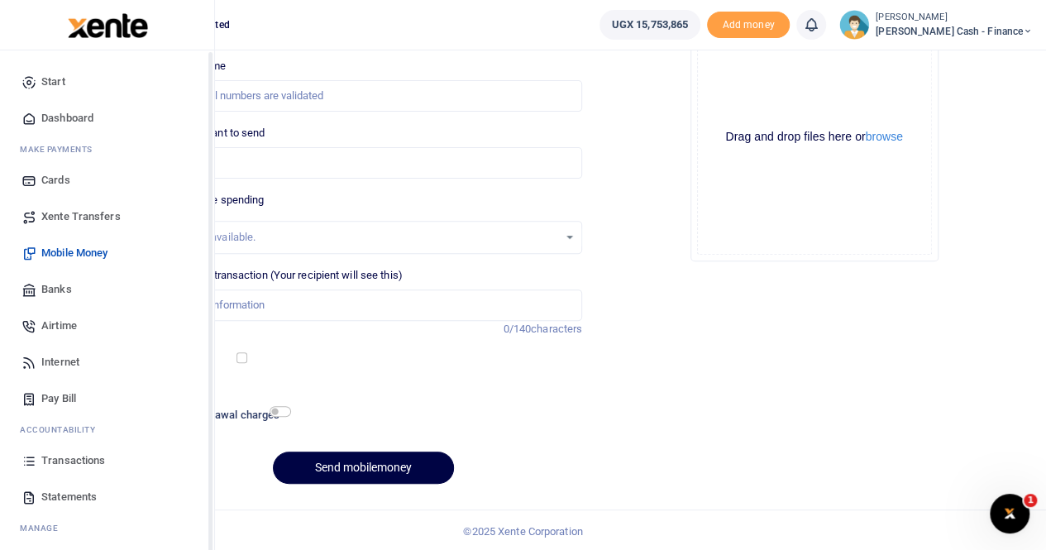
click at [78, 213] on span "Xente Transfers" at bounding box center [80, 216] width 79 height 17
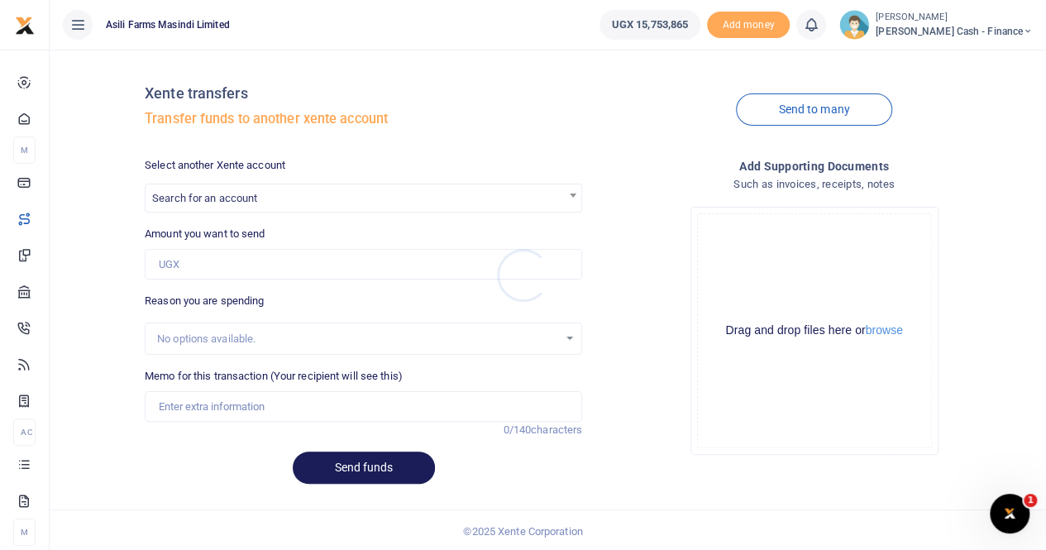
click at [213, 194] on div at bounding box center [523, 275] width 1046 height 550
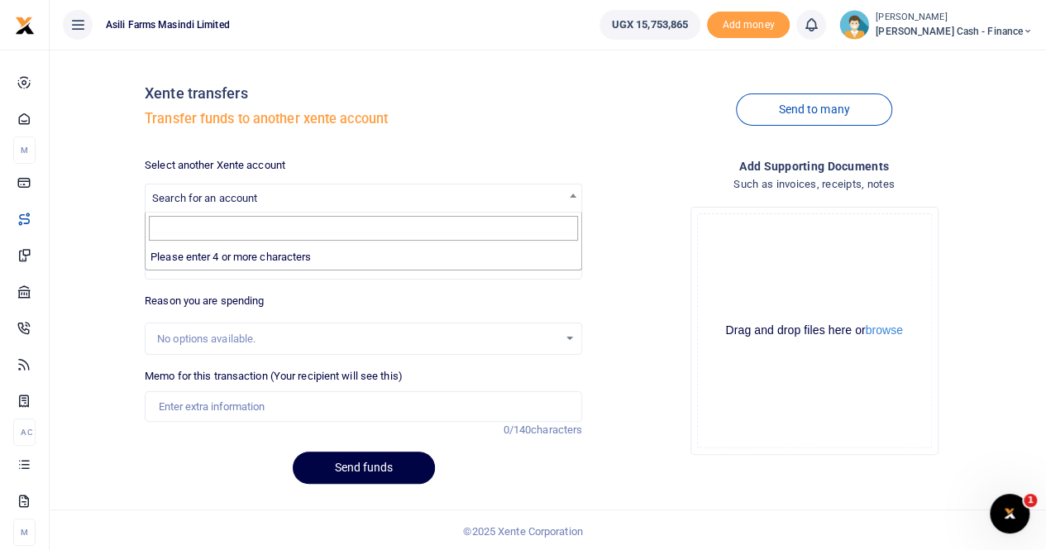
click at [211, 203] on span "Search for an account" at bounding box center [204, 198] width 105 height 12
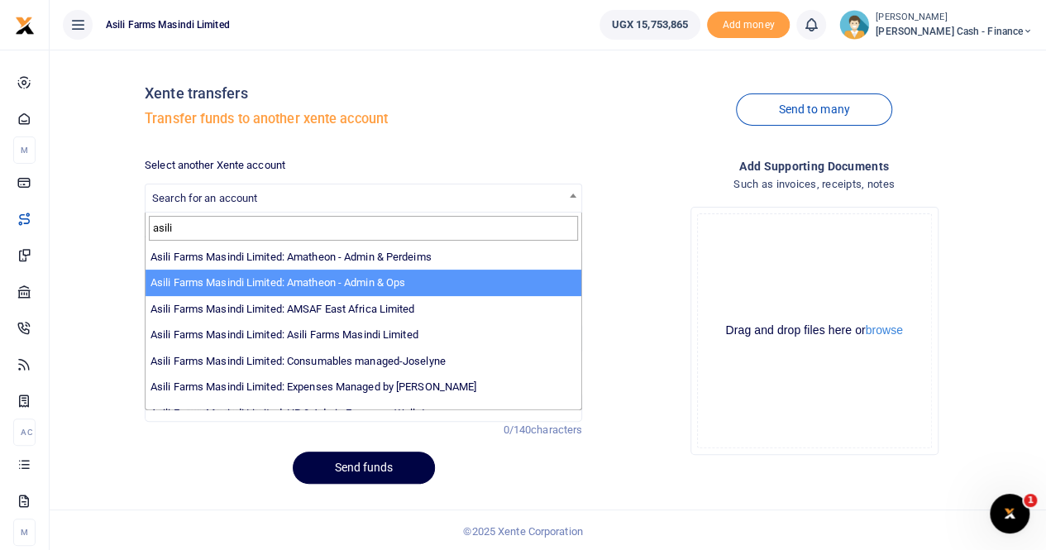
type input "asili"
select select "3989"
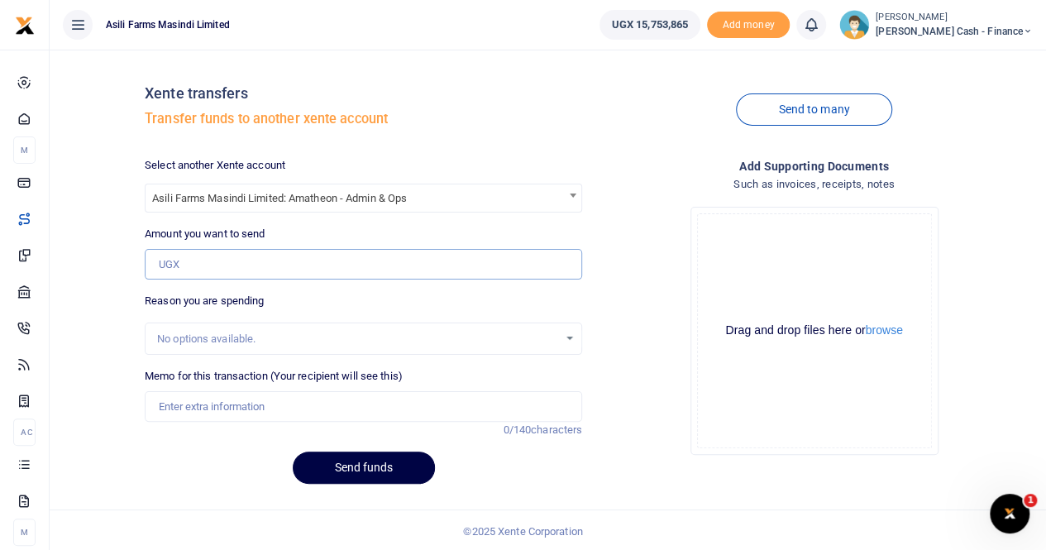
click at [209, 267] on input "Amount you want to send" at bounding box center [364, 264] width 438 height 31
type input "65,000"
click at [198, 409] on input "Memo for this transaction (Your recipient will see this)" at bounding box center [364, 406] width 438 height 31
type input "Transfer to Amatheon for stamp"
click at [878, 335] on button "browse" at bounding box center [884, 330] width 37 height 12
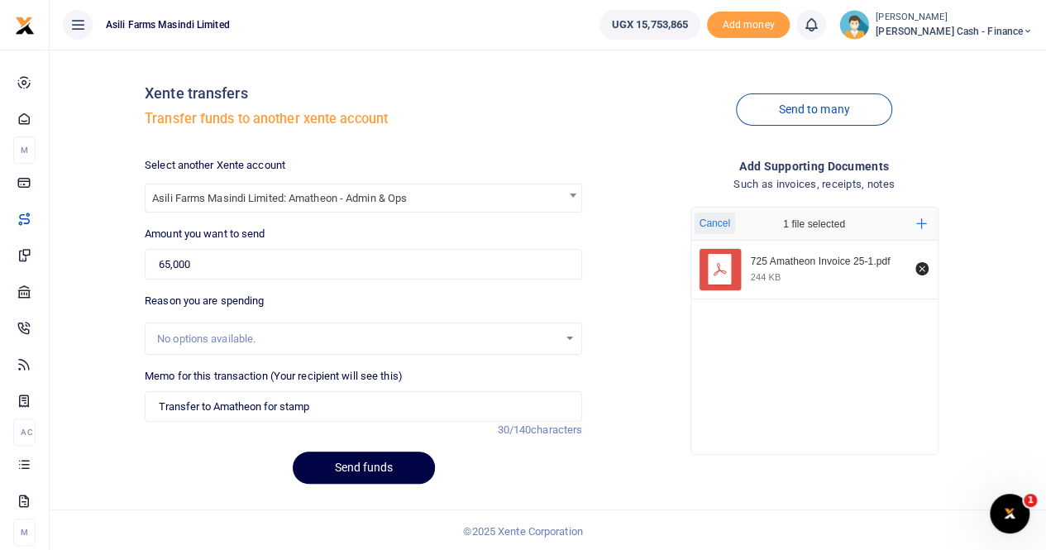
scroll to position [2, 0]
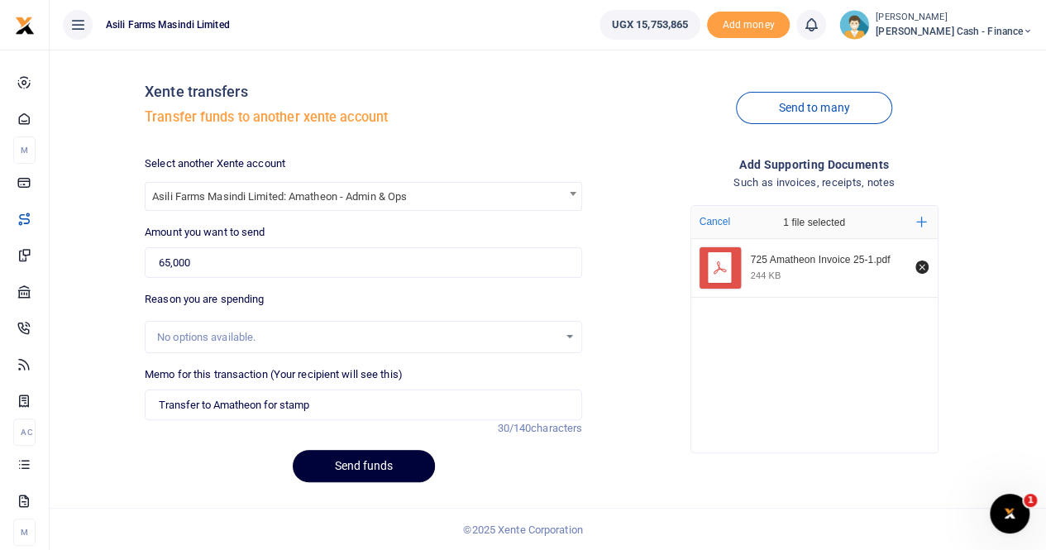
click at [374, 462] on button "Send funds" at bounding box center [364, 466] width 142 height 32
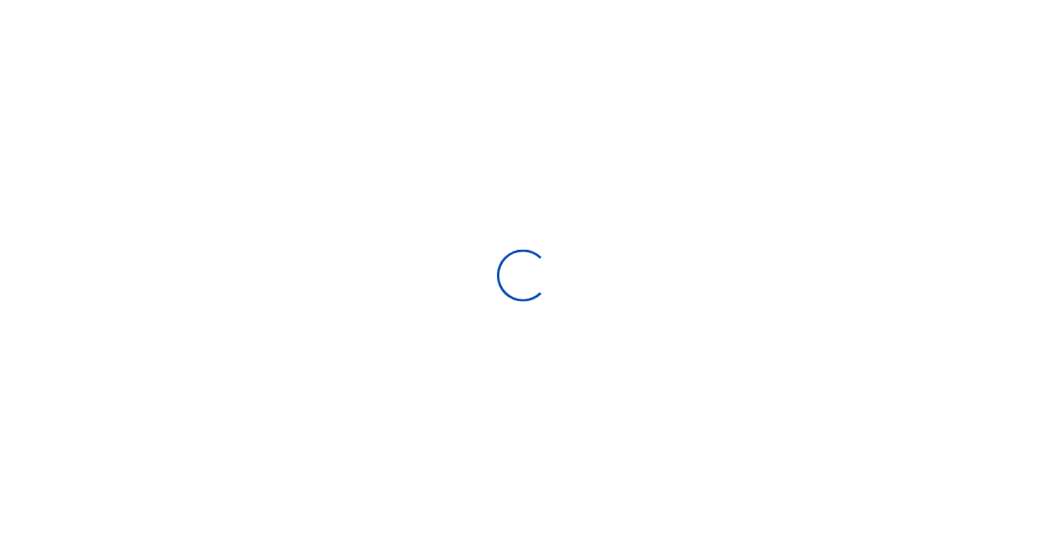
scroll to position [2, 0]
select select "Loading categories"
select select
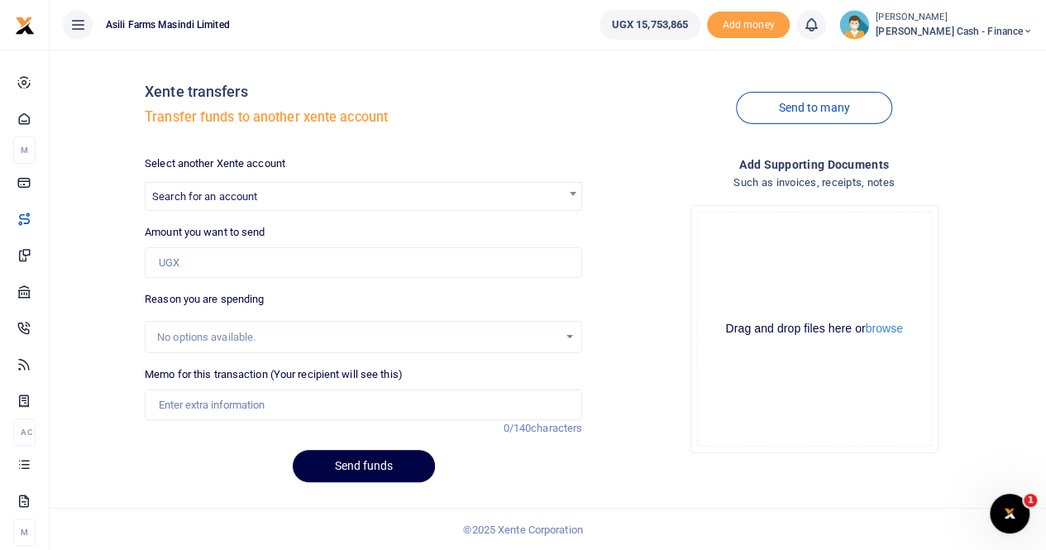
scroll to position [0, 0]
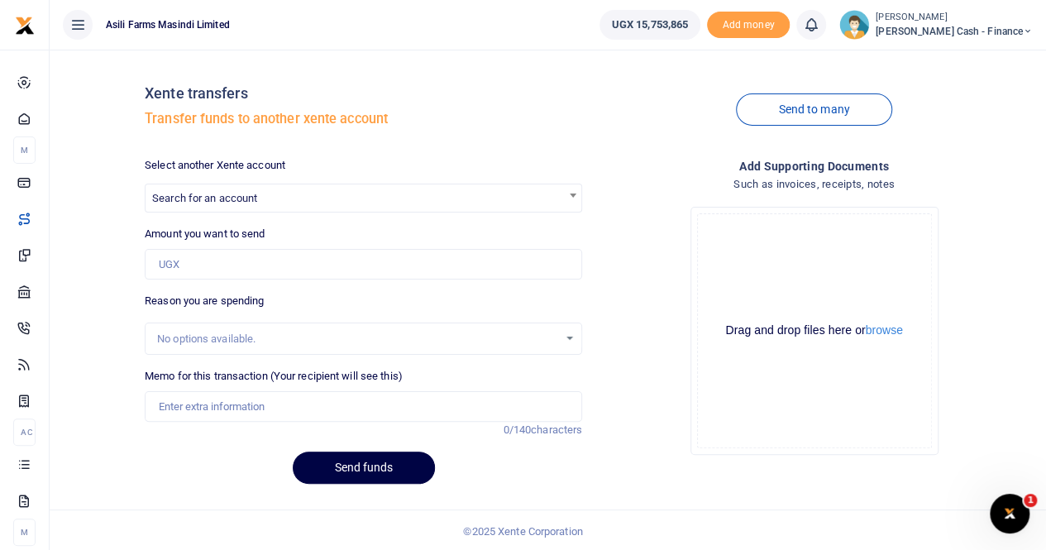
click at [529, 140] on div "Xente transfers Transfer funds to another xente account" at bounding box center [364, 110] width 438 height 94
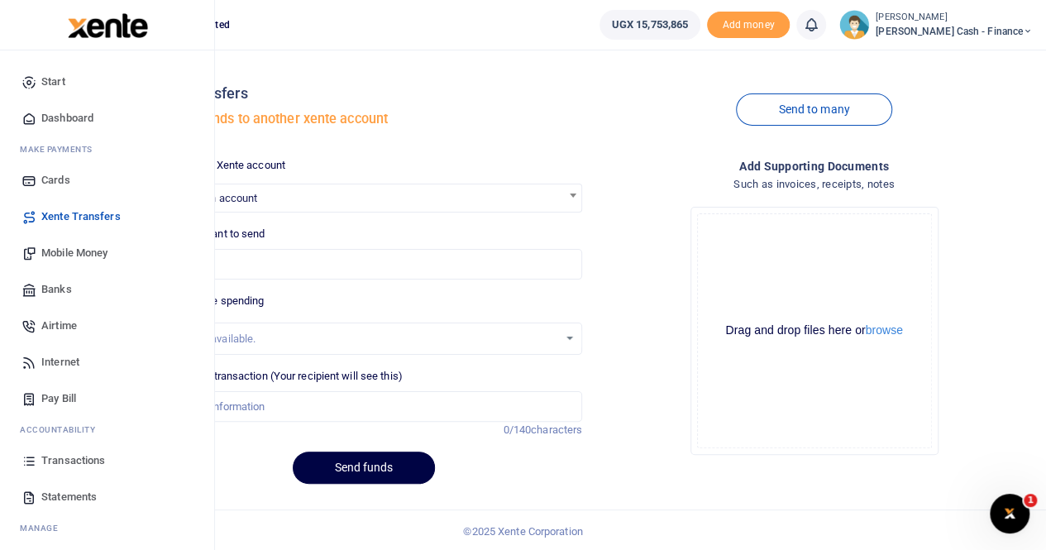
click at [74, 252] on span "Mobile Money" at bounding box center [74, 253] width 66 height 17
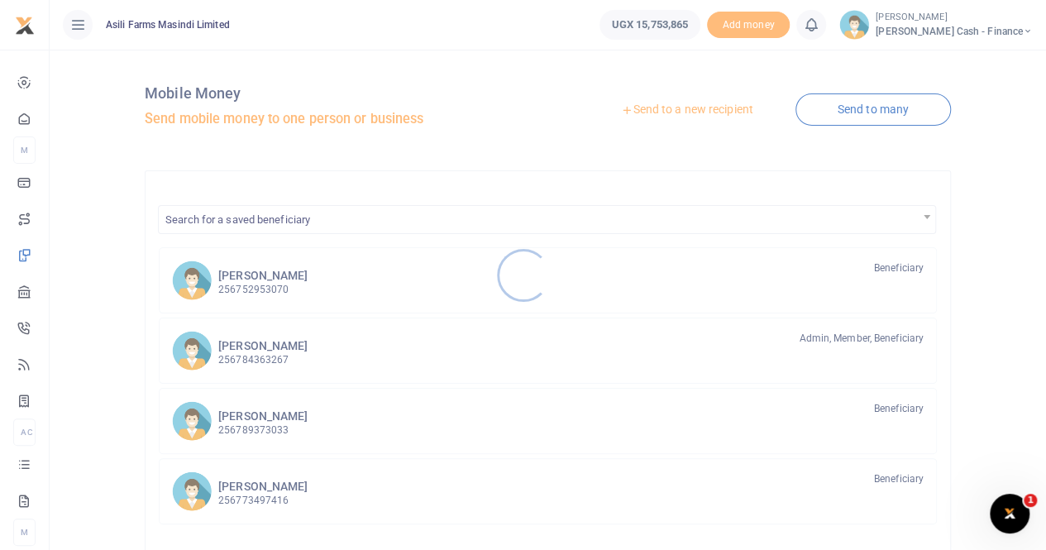
click at [649, 107] on div at bounding box center [523, 275] width 1046 height 550
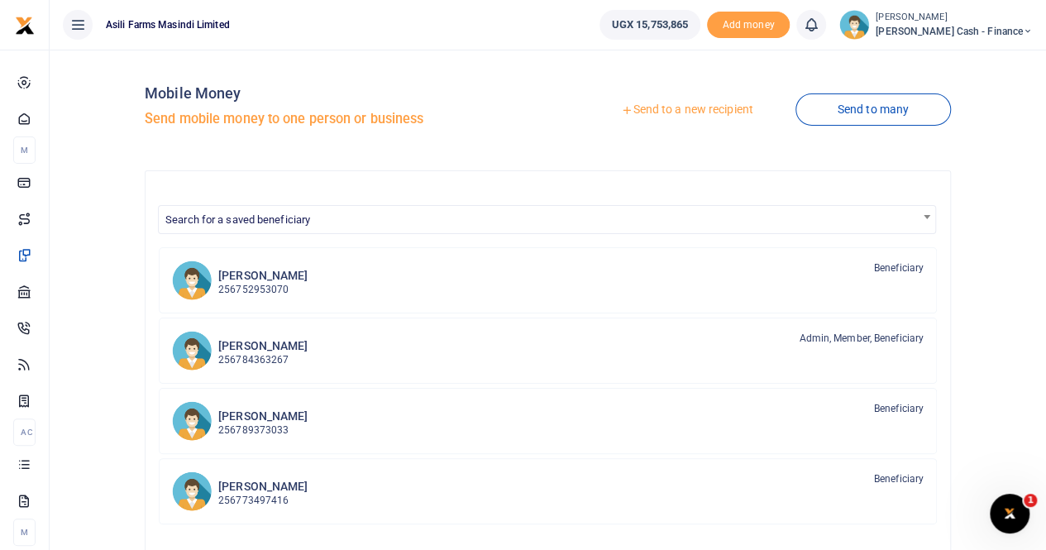
click at [653, 107] on link "Send to a new recipient" at bounding box center [687, 110] width 216 height 30
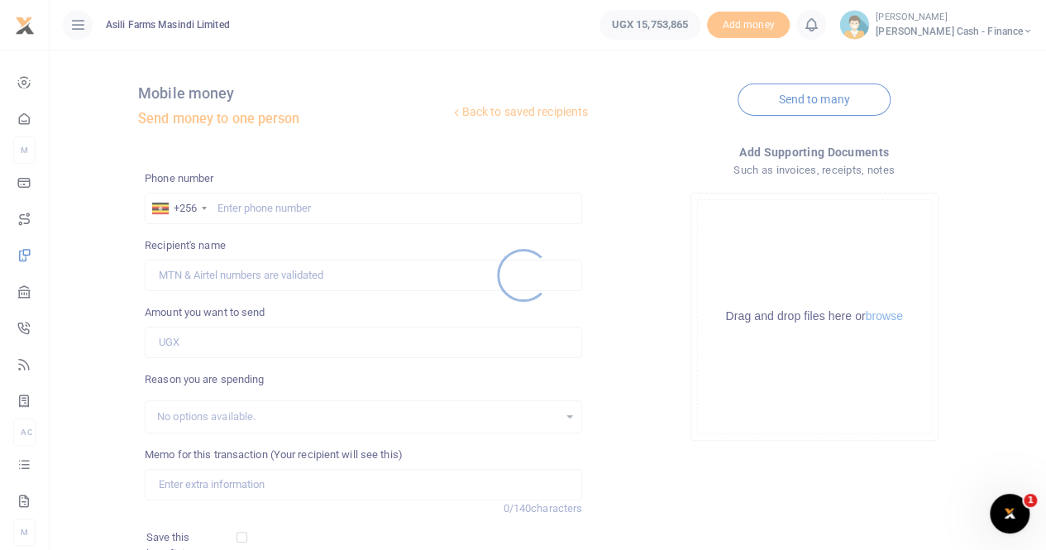
click at [253, 210] on div at bounding box center [523, 275] width 1046 height 550
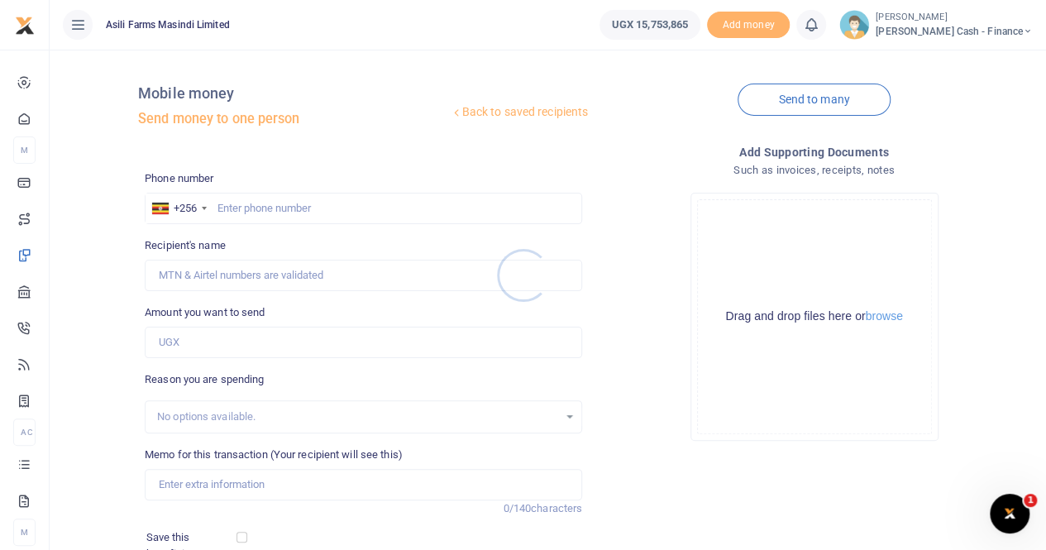
click at [255, 206] on div at bounding box center [523, 275] width 1046 height 550
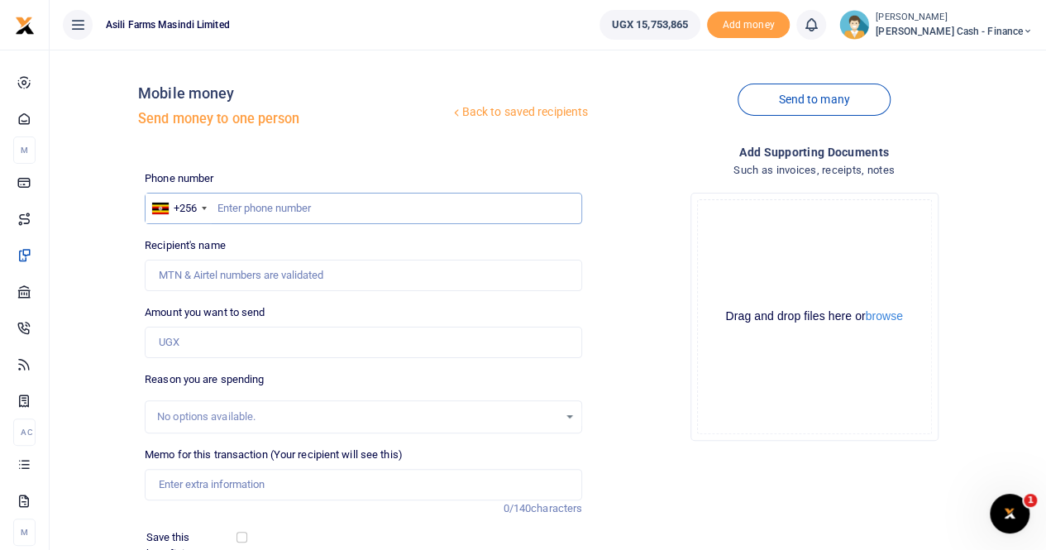
click at [256, 206] on input "text" at bounding box center [364, 208] width 438 height 31
type input "708349351"
type input "[PERSON_NAME]"
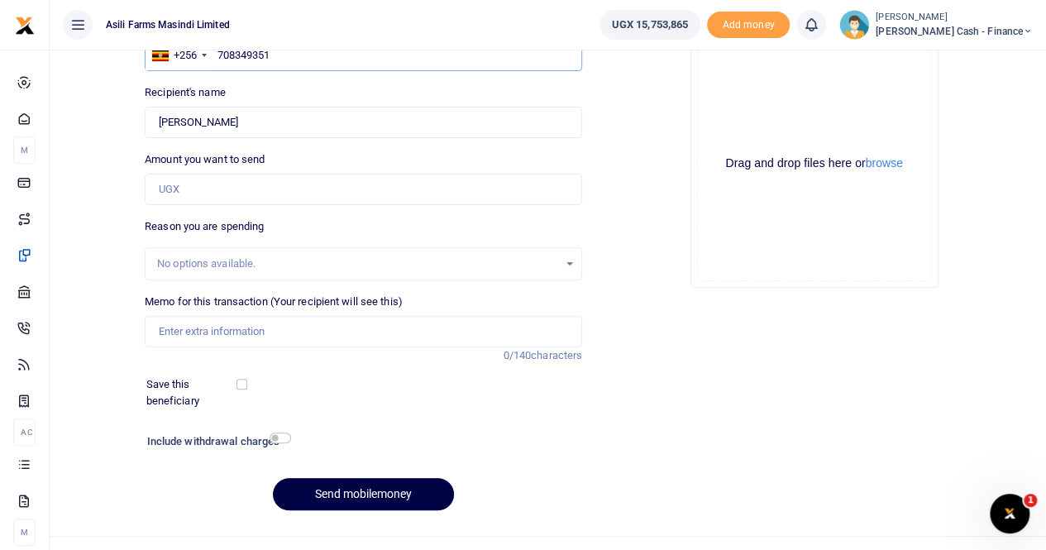
scroll to position [165, 0]
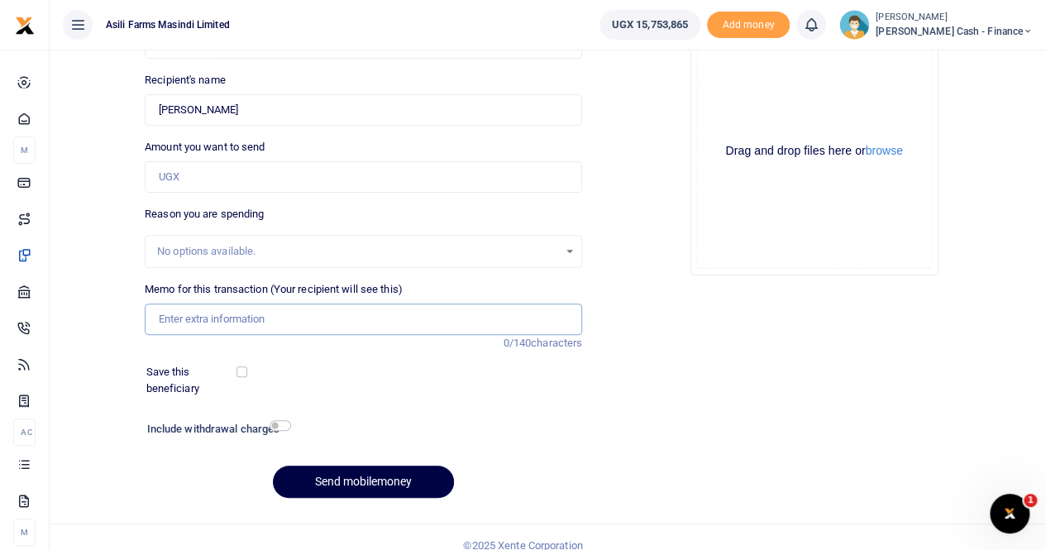
click at [196, 319] on input "Memo for this transaction (Your recipient will see this)" at bounding box center [364, 319] width 438 height 31
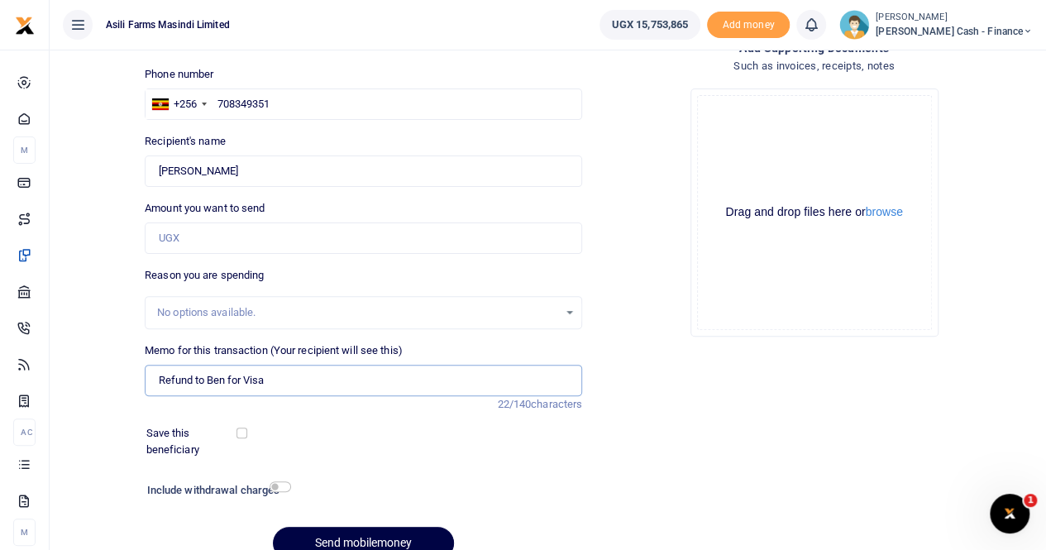
scroll to position [83, 0]
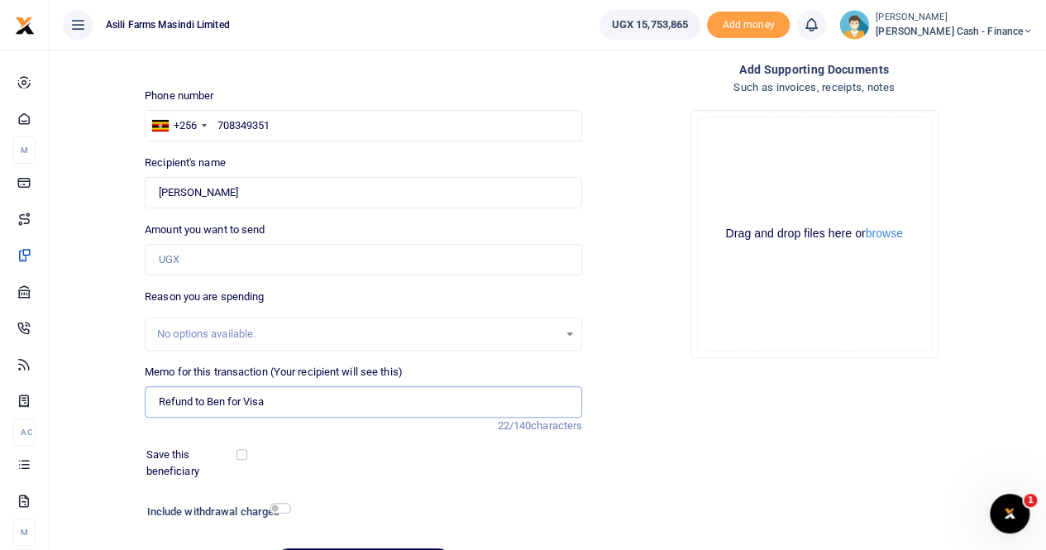
type input "Refund to Ben for Visa"
click at [214, 261] on input "Amount you want to send" at bounding box center [364, 259] width 438 height 31
type input "300,000"
click at [878, 232] on button "browse" at bounding box center [884, 233] width 37 height 12
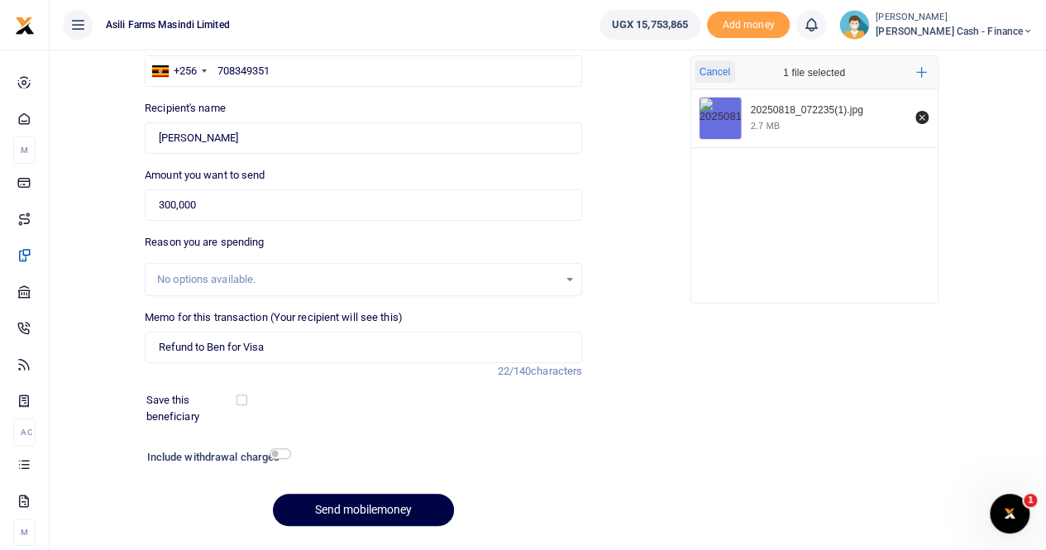
scroll to position [180, 0]
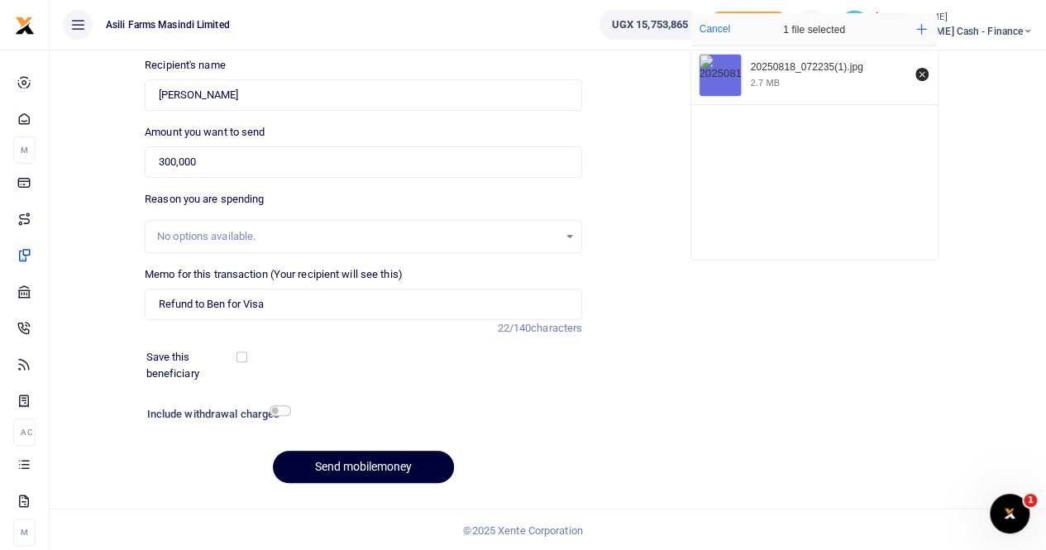
click at [364, 465] on button "Send mobilemoney" at bounding box center [363, 467] width 181 height 32
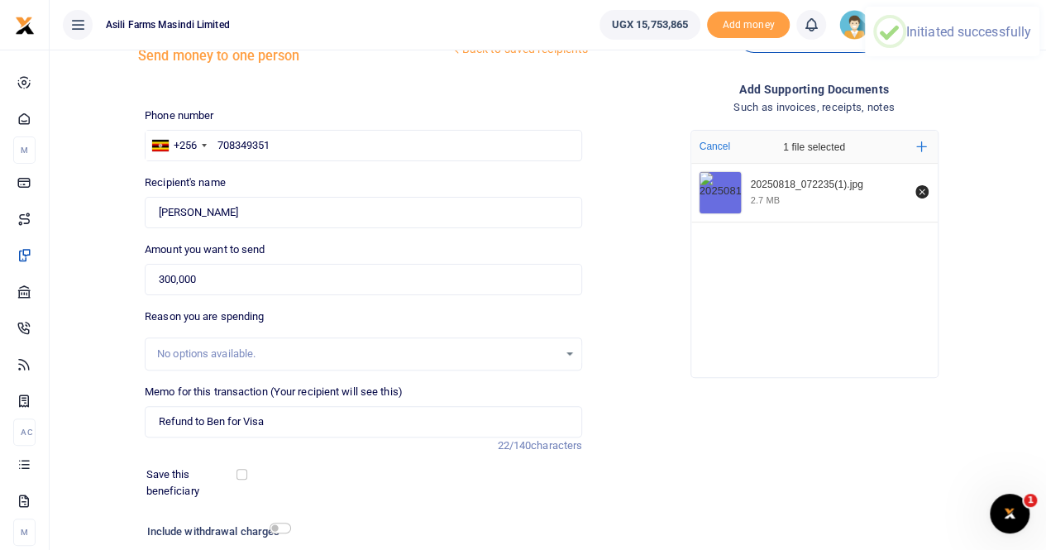
scroll to position [0, 0]
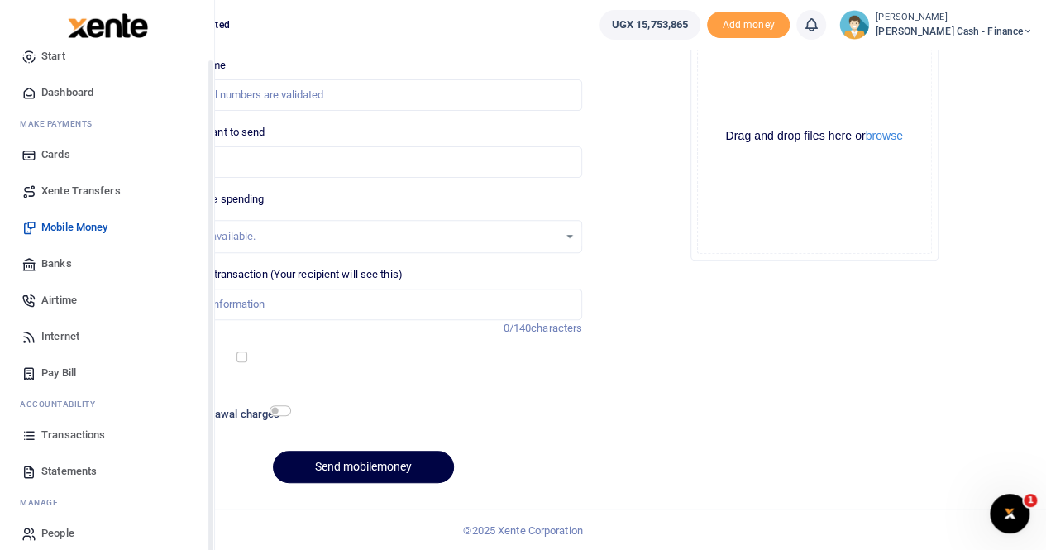
scroll to position [40, 0]
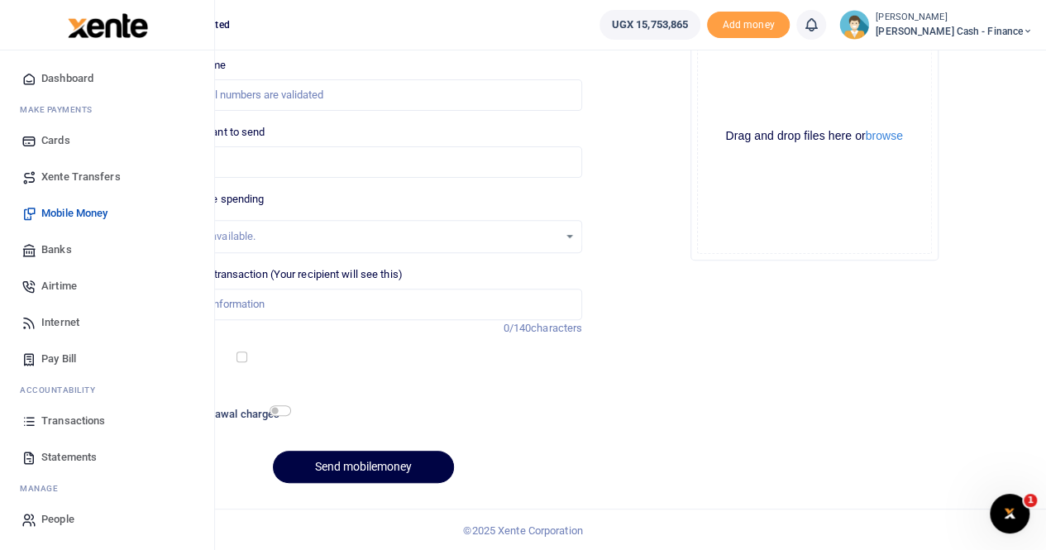
click at [89, 416] on span "Transactions" at bounding box center [73, 421] width 64 height 17
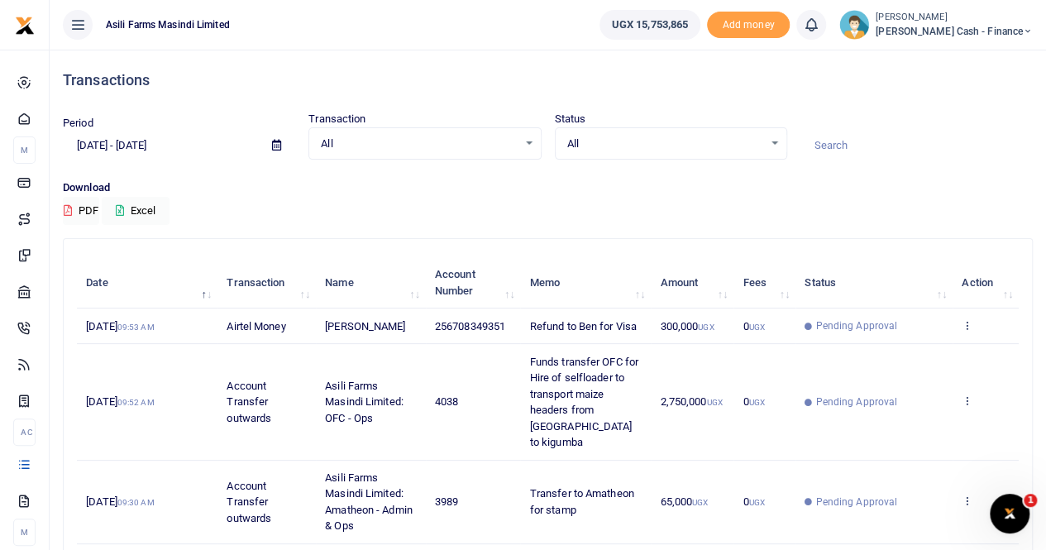
scroll to position [414, 0]
